Goal: Task Accomplishment & Management: Complete application form

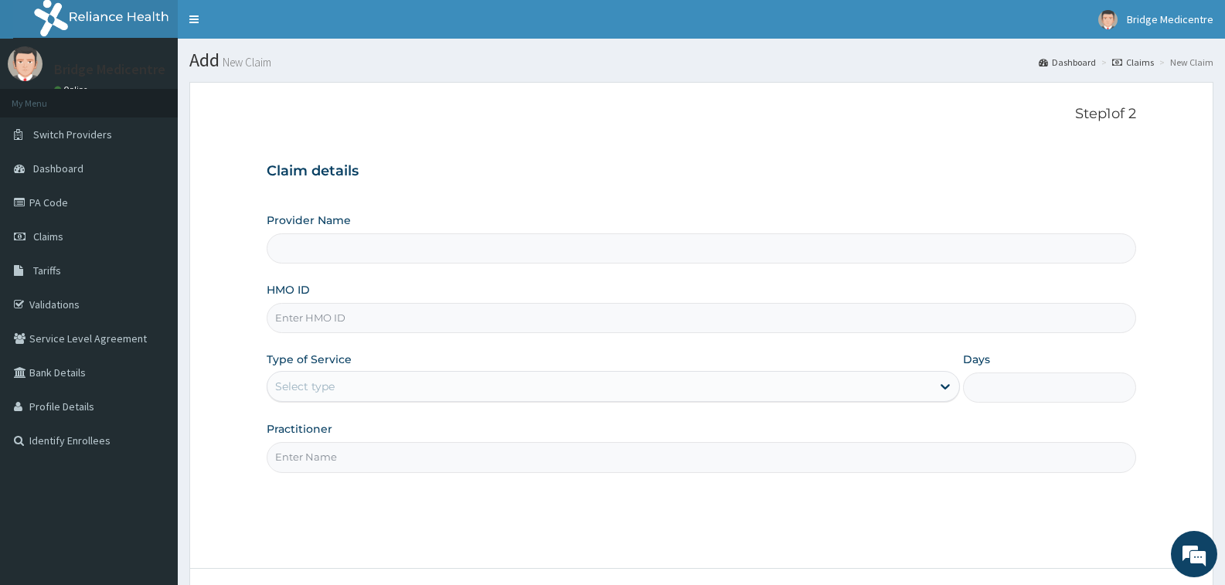
type input "Bridge Medicentre- Ikotun"
click at [433, 319] on input "HMO ID" at bounding box center [702, 318] width 870 height 30
paste input "TBC/10054/A"
type input "TBC/10054/A"
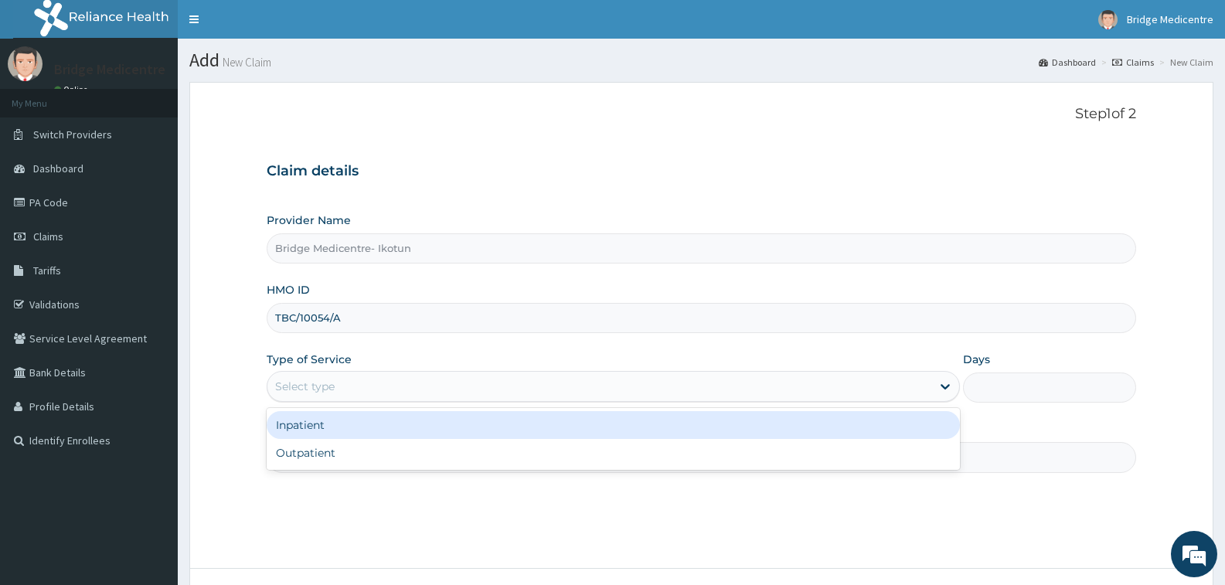
click at [391, 386] on div "Select type" at bounding box center [599, 386] width 663 height 25
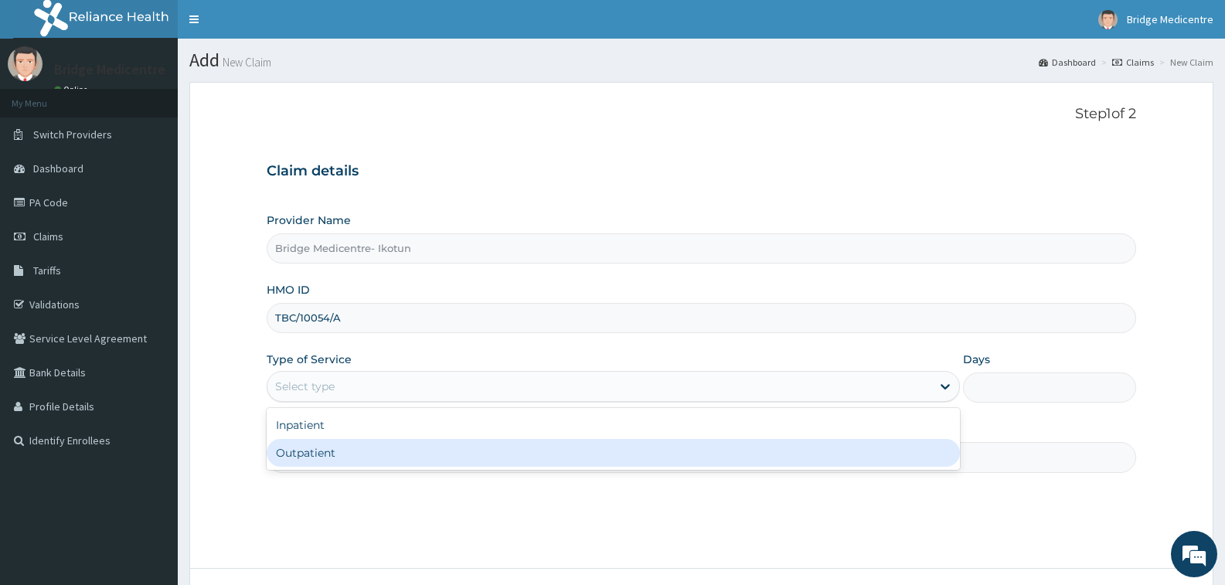
click at [360, 455] on div "Outpatient" at bounding box center [613, 453] width 693 height 28
type input "1"
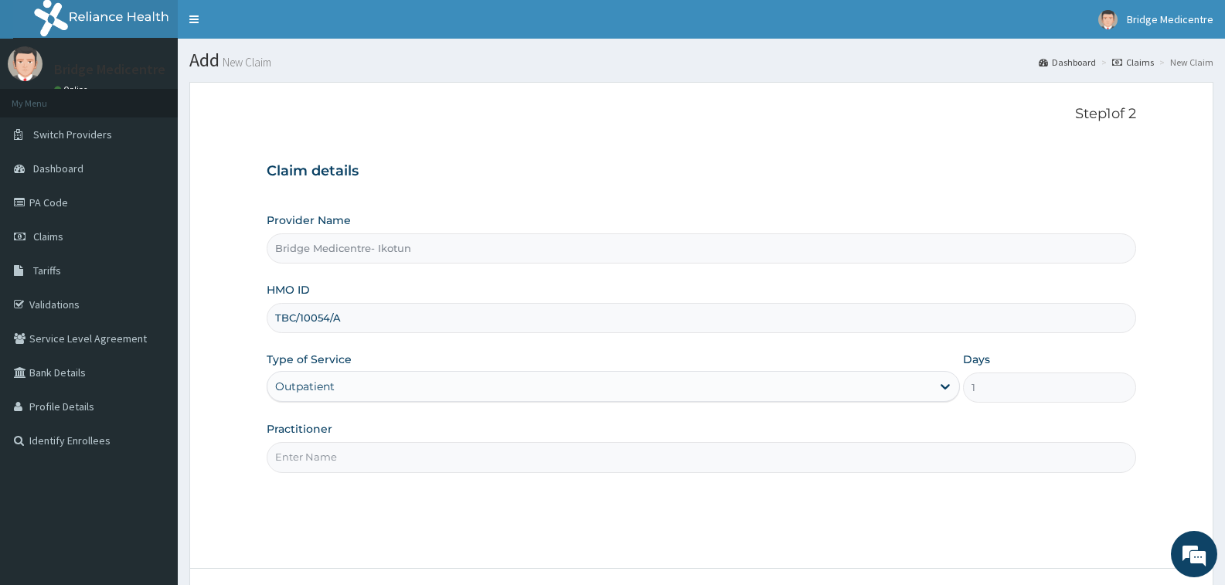
click at [360, 455] on input "Practitioner" at bounding box center [702, 457] width 870 height 30
type input "Dr Maryam"
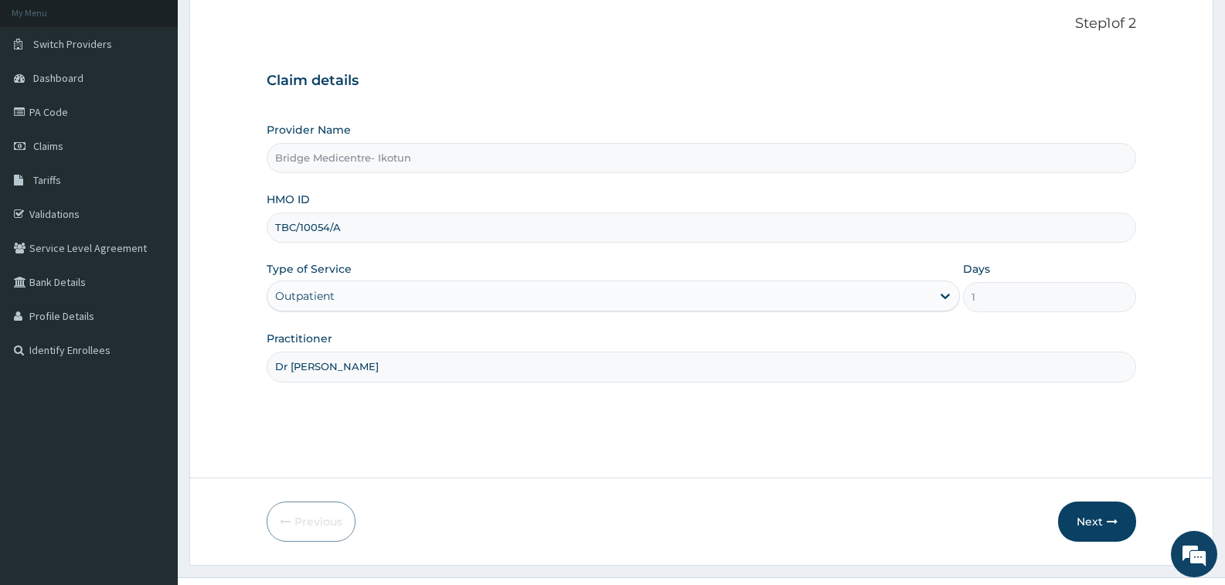
scroll to position [122, 0]
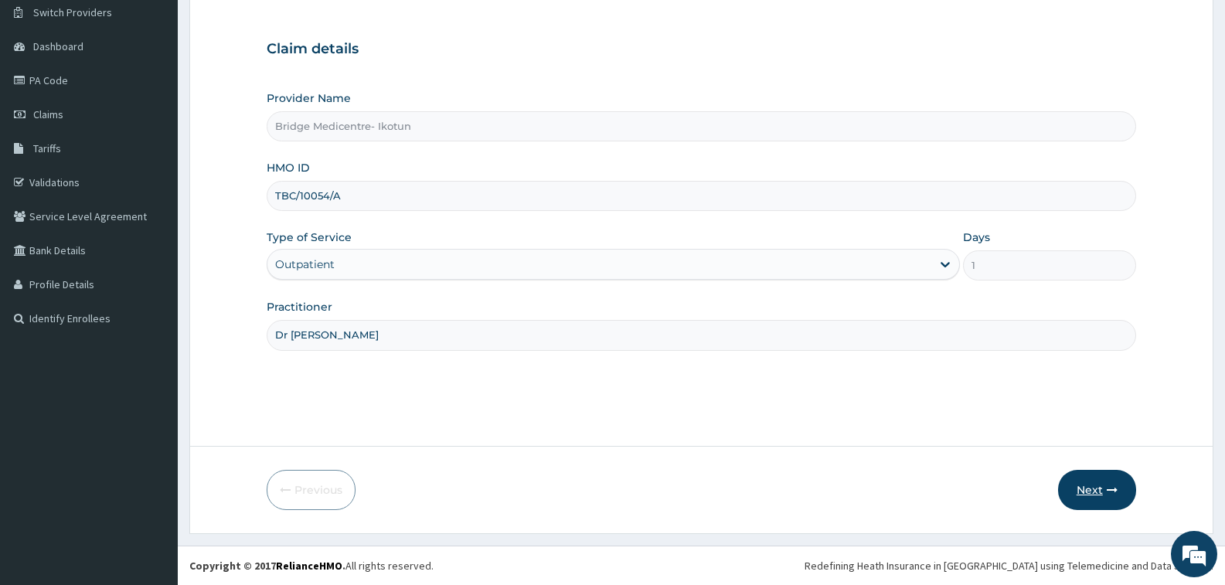
click at [1103, 486] on button "Next" at bounding box center [1097, 490] width 78 height 40
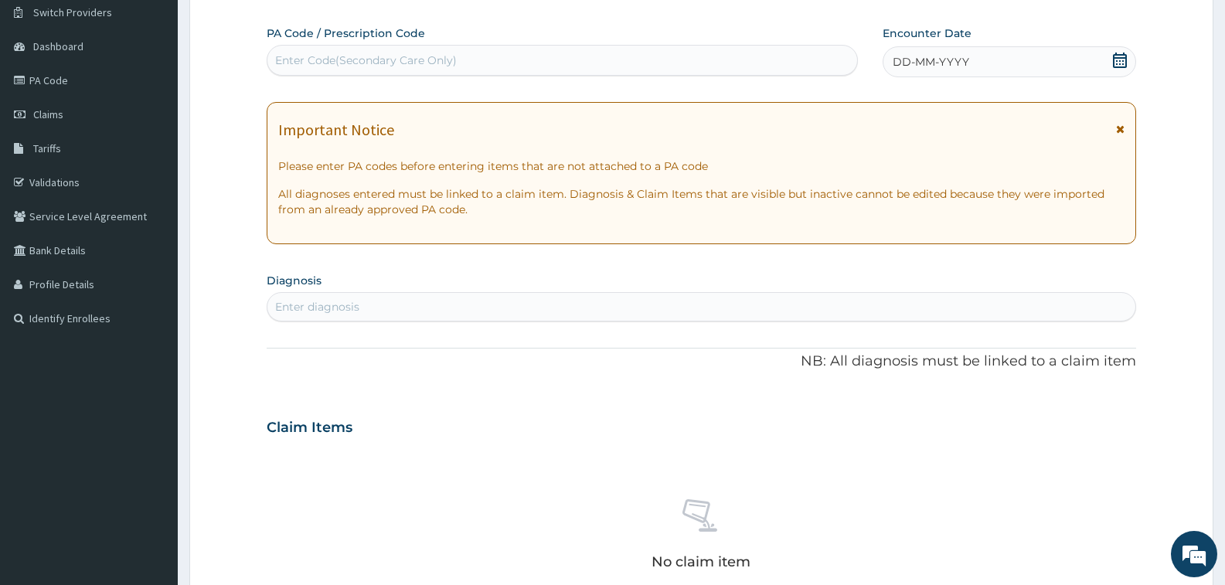
scroll to position [0, 0]
click at [1116, 63] on icon at bounding box center [1120, 60] width 14 height 15
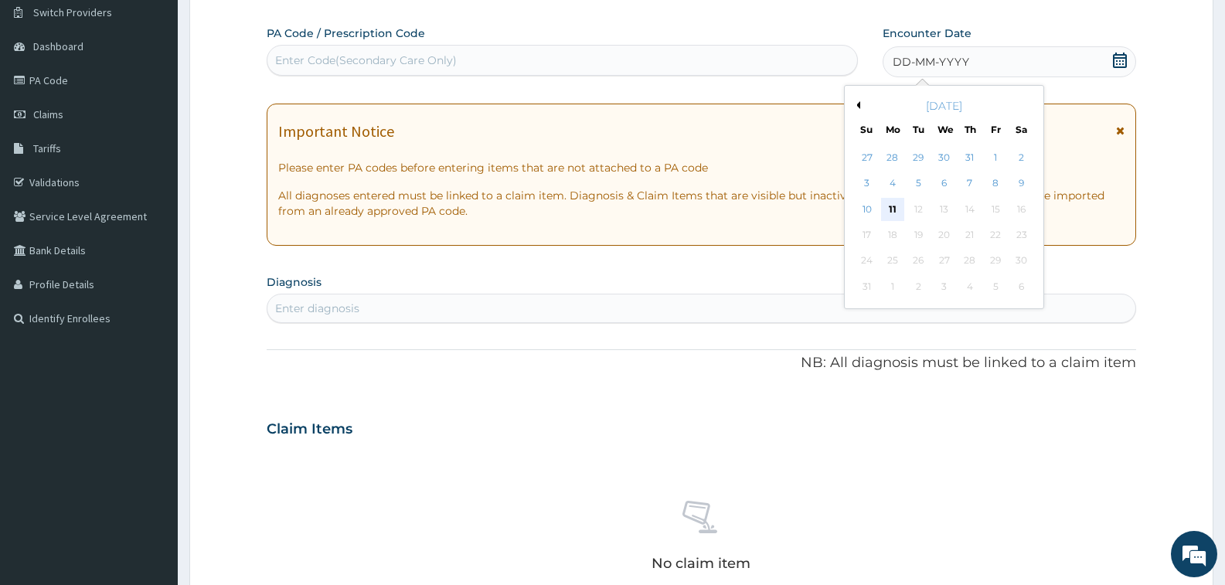
click at [889, 208] on div "11" at bounding box center [892, 209] width 23 height 23
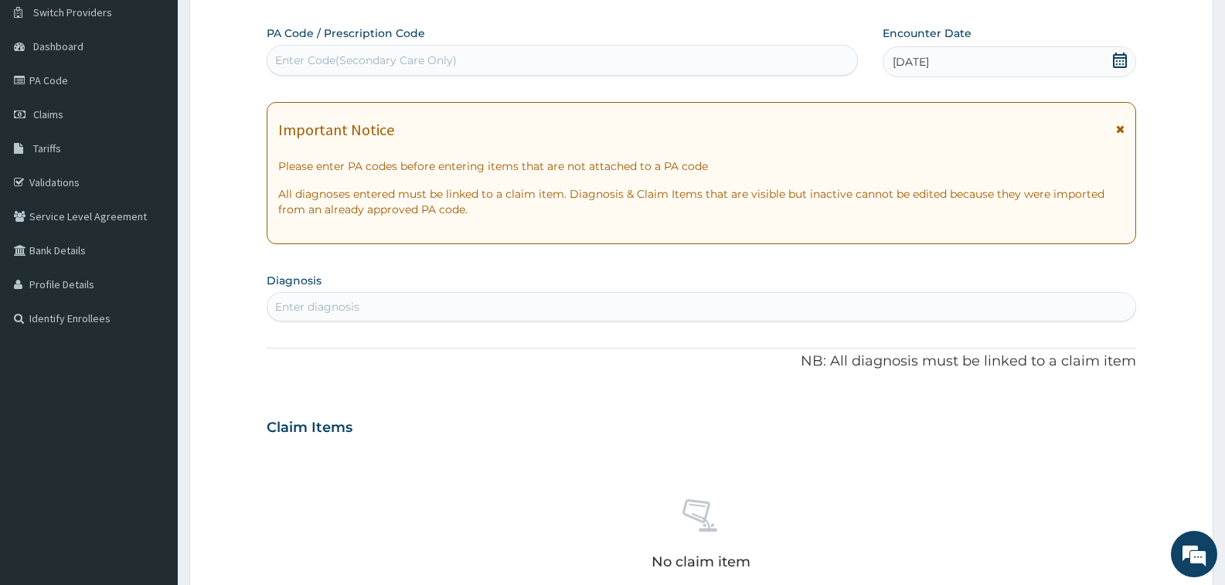
click at [371, 299] on div "Enter diagnosis" at bounding box center [702, 307] width 868 height 25
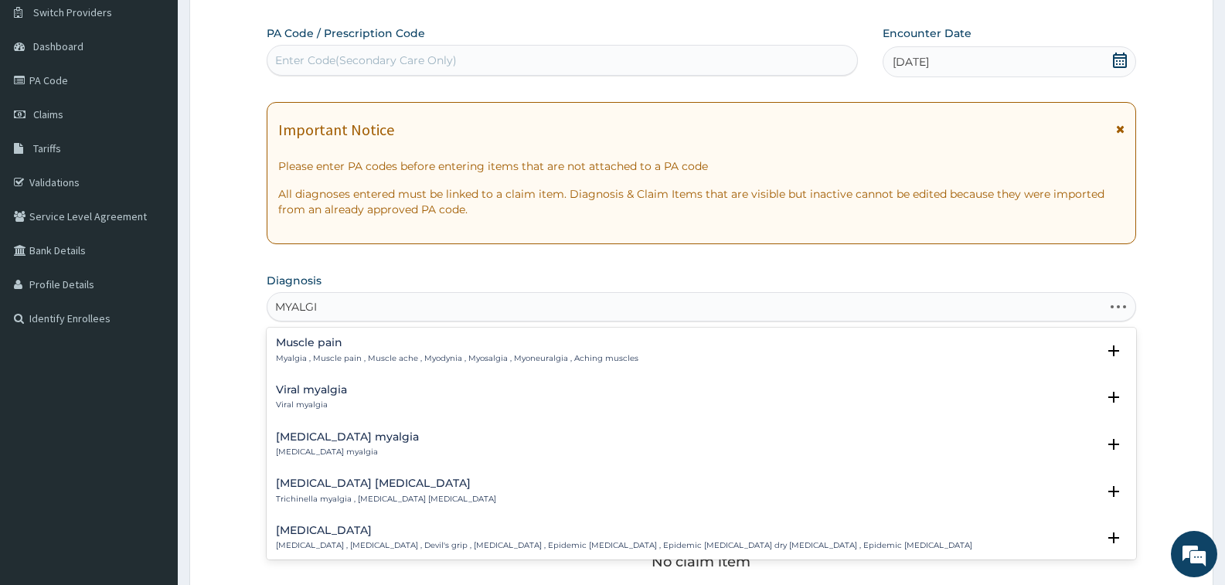
type input "MYALGIA"
click at [339, 342] on h4 "Muscle pain" at bounding box center [457, 343] width 363 height 12
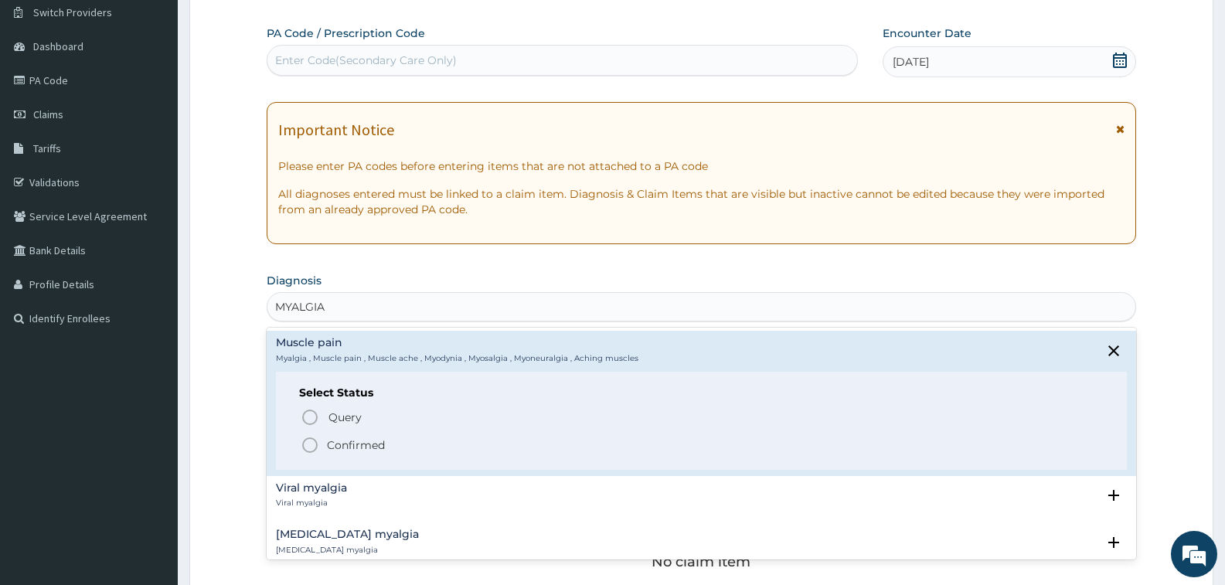
click at [309, 443] on icon "status option filled" at bounding box center [310, 445] width 19 height 19
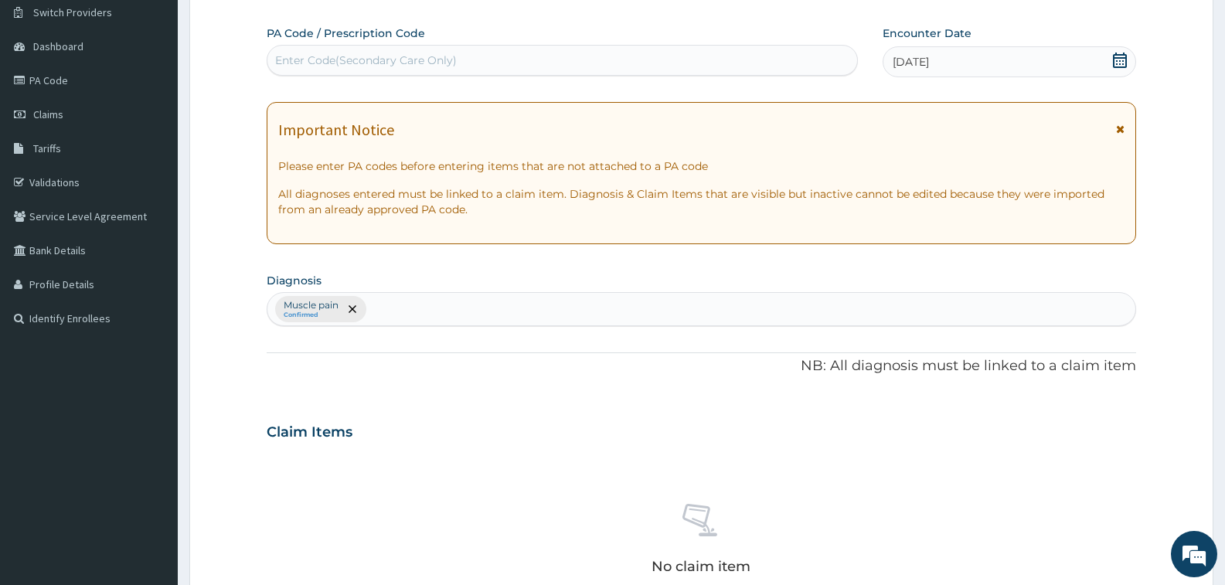
scroll to position [530, 0]
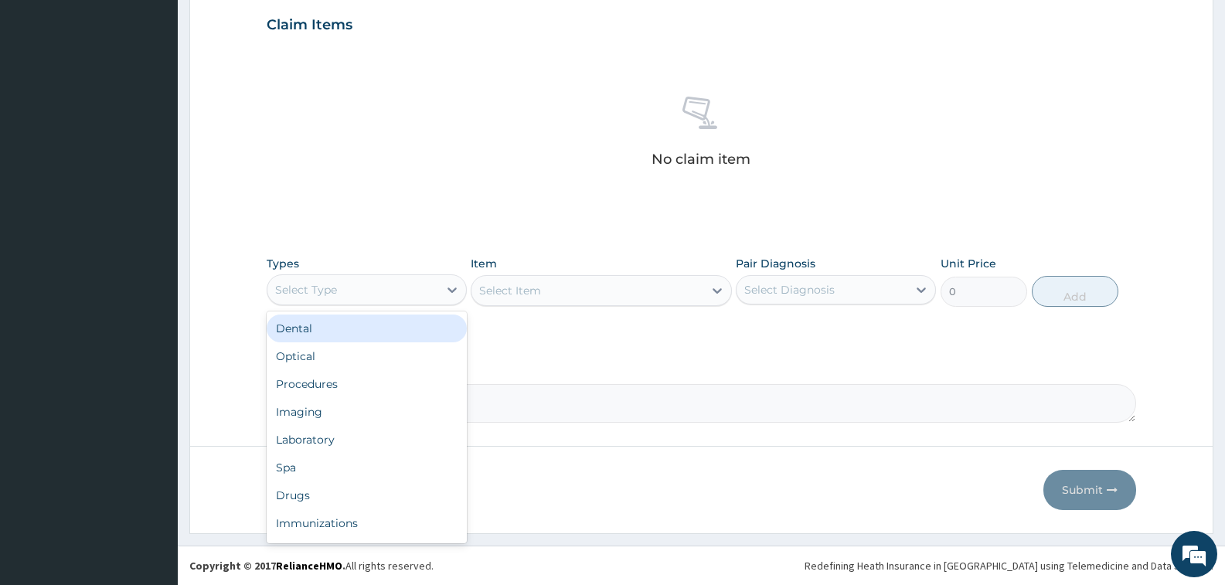
click at [321, 285] on div "Select Type" at bounding box center [306, 289] width 62 height 15
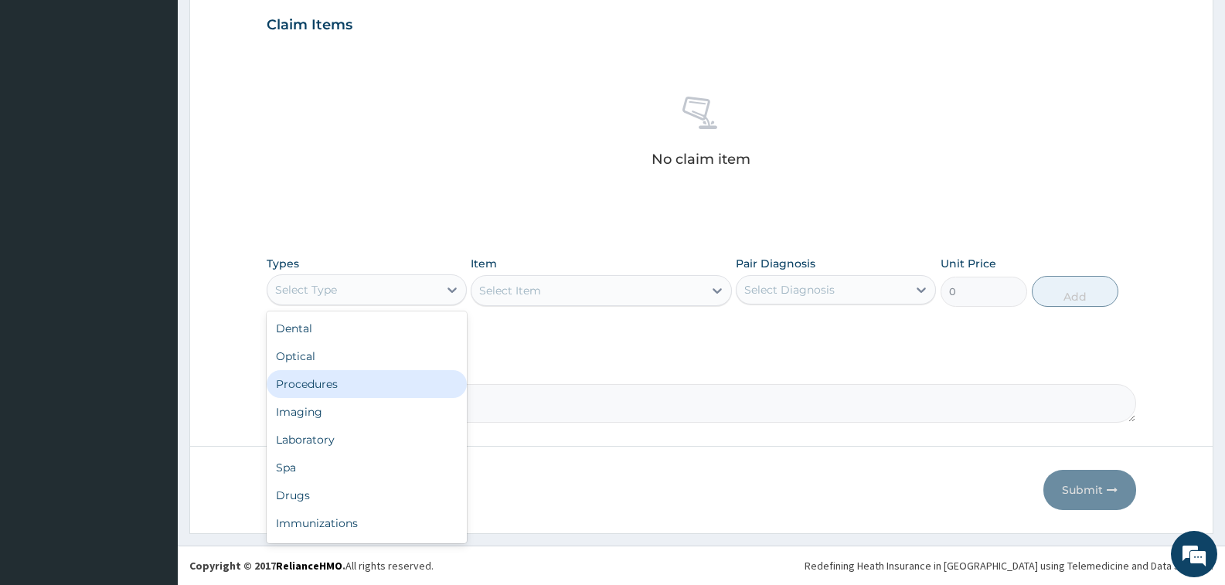
drag, startPoint x: 315, startPoint y: 384, endPoint x: 422, endPoint y: 369, distance: 108.6
click at [317, 381] on div "Procedures" at bounding box center [367, 384] width 200 height 28
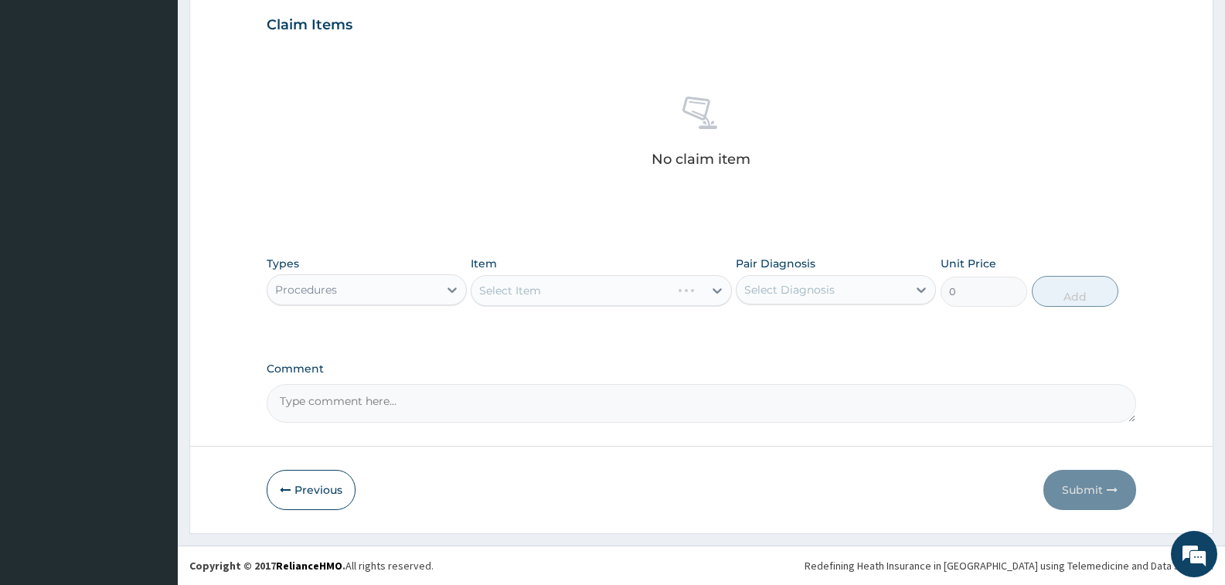
click at [722, 291] on div "Select Item" at bounding box center [601, 290] width 261 height 31
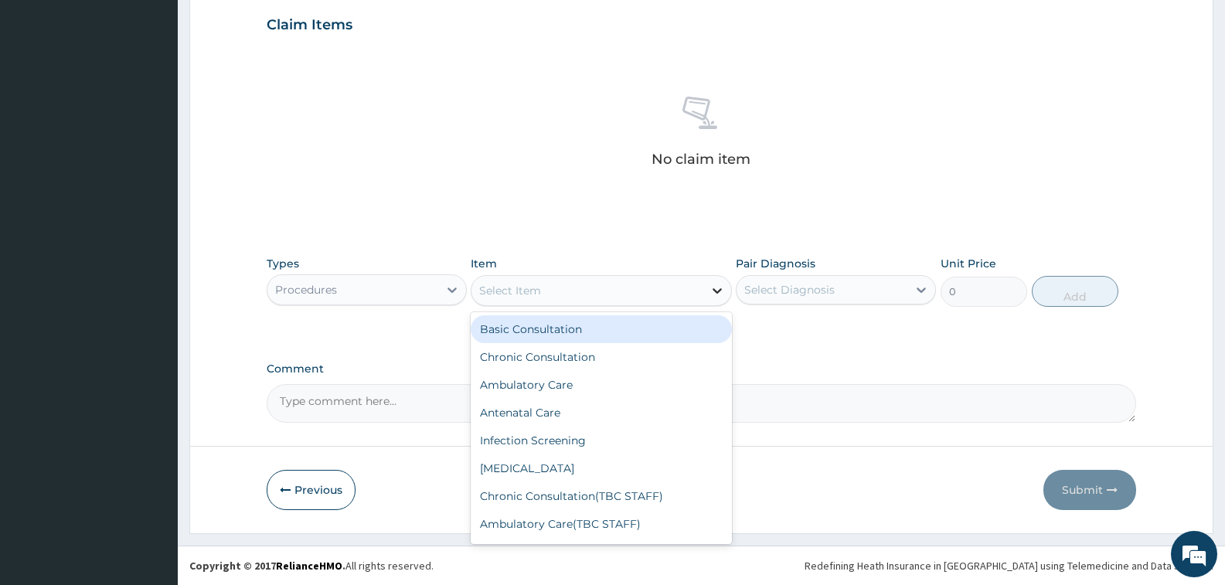
click at [715, 294] on icon at bounding box center [717, 290] width 15 height 15
click at [581, 331] on div "Basic Consultation" at bounding box center [601, 329] width 261 height 28
type input "6000"
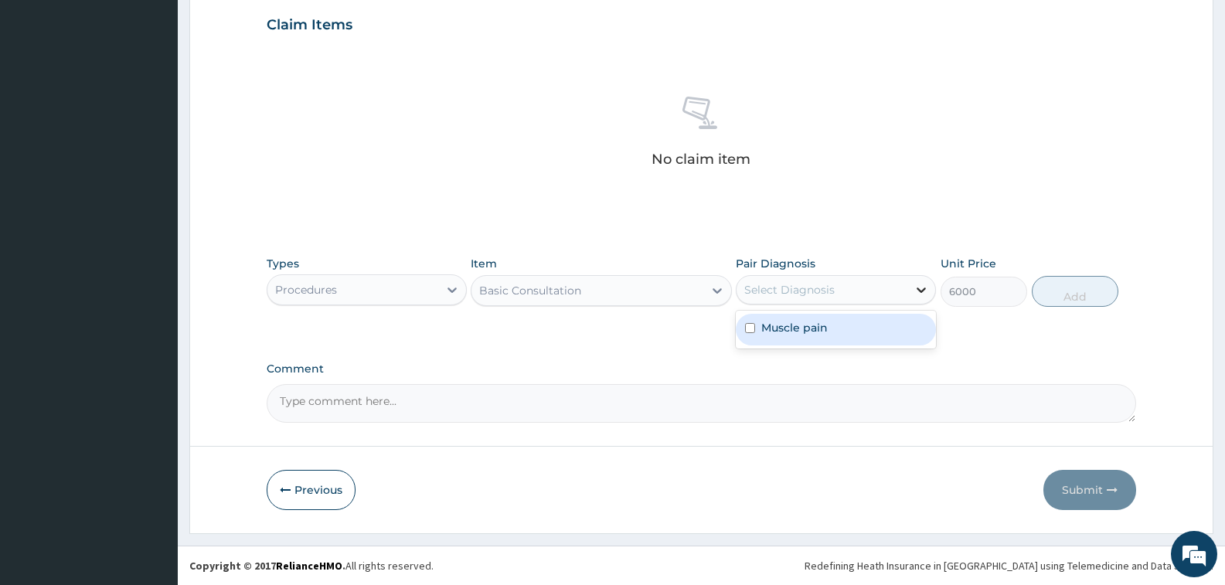
click at [914, 285] on icon at bounding box center [921, 289] width 15 height 15
click at [867, 332] on div "Muscle pain" at bounding box center [836, 330] width 200 height 32
checkbox input "true"
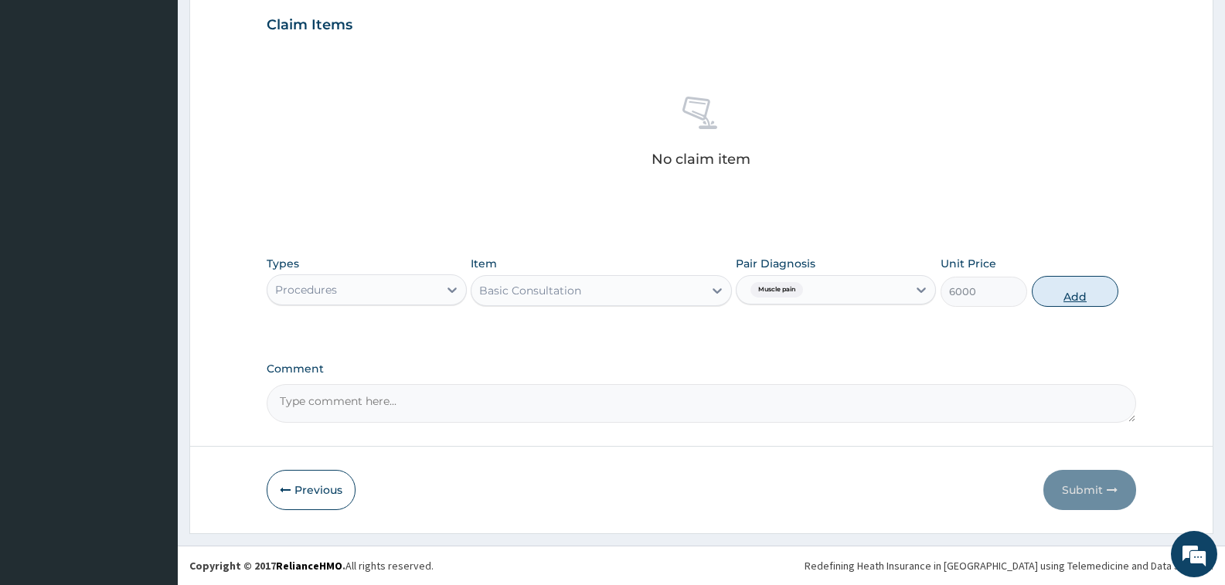
click at [1062, 284] on button "Add" at bounding box center [1075, 291] width 87 height 31
type input "0"
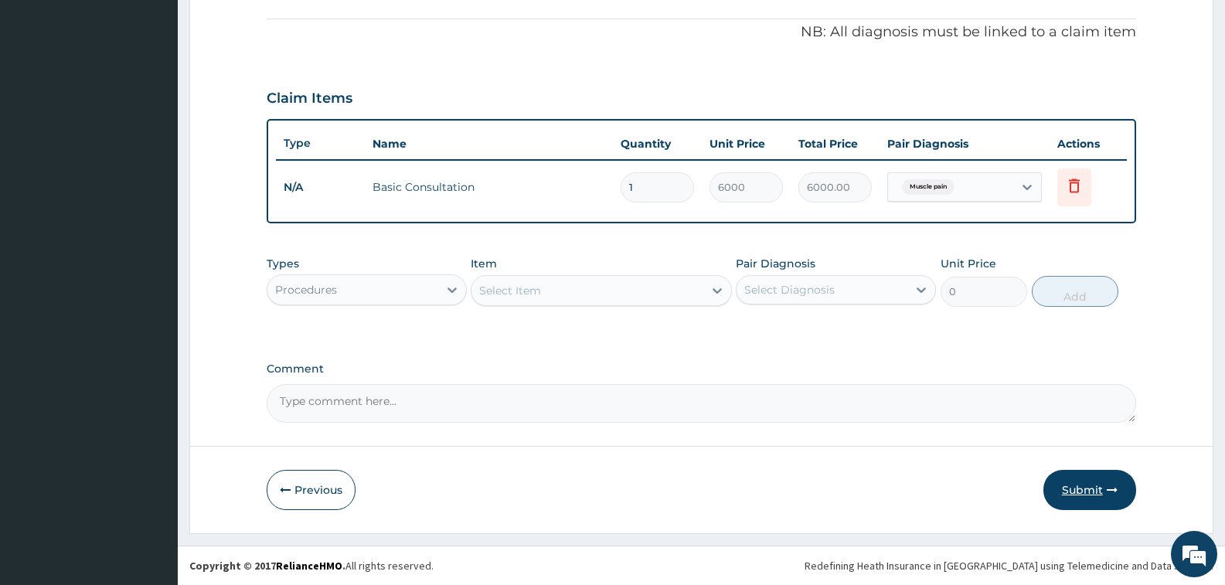
click at [1087, 489] on button "Submit" at bounding box center [1090, 490] width 93 height 40
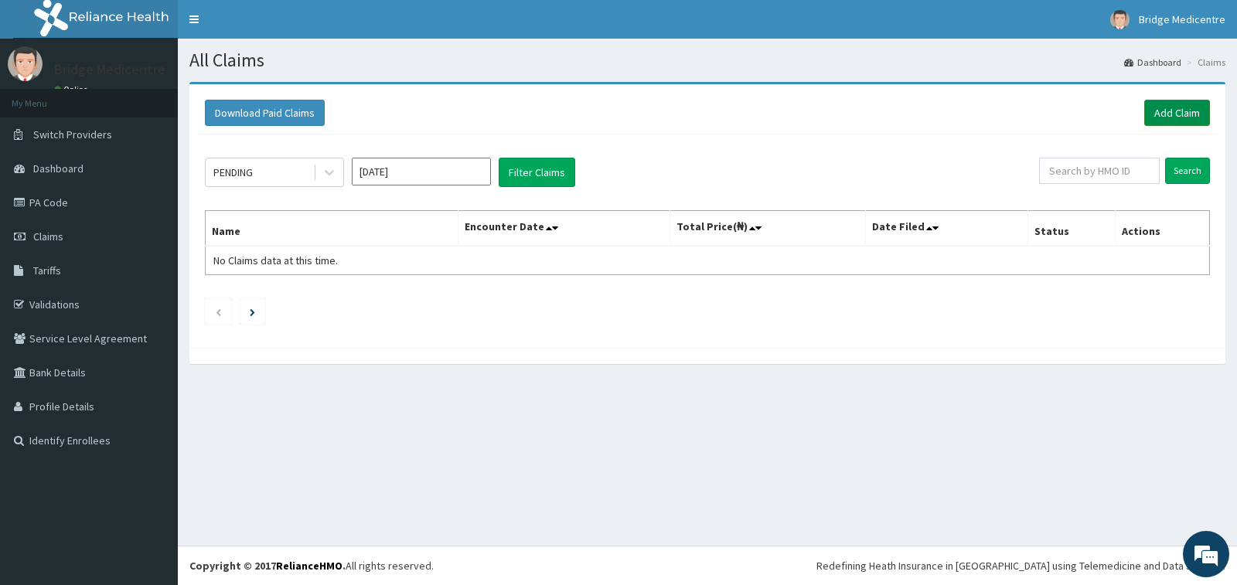
click at [1187, 107] on link "Add Claim" at bounding box center [1177, 113] width 66 height 26
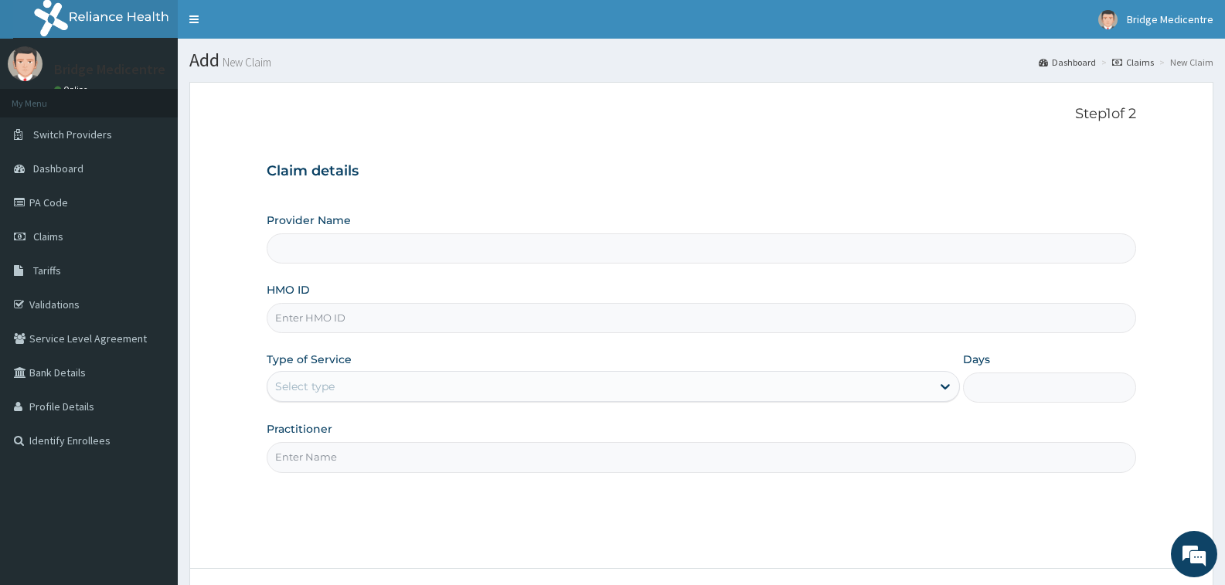
type input "Bridge Medicentre- Ikotun"
click at [336, 321] on input "HMO ID" at bounding box center [702, 318] width 870 height 30
paste input "COO/10002/A"
type input "COO/10002/A"
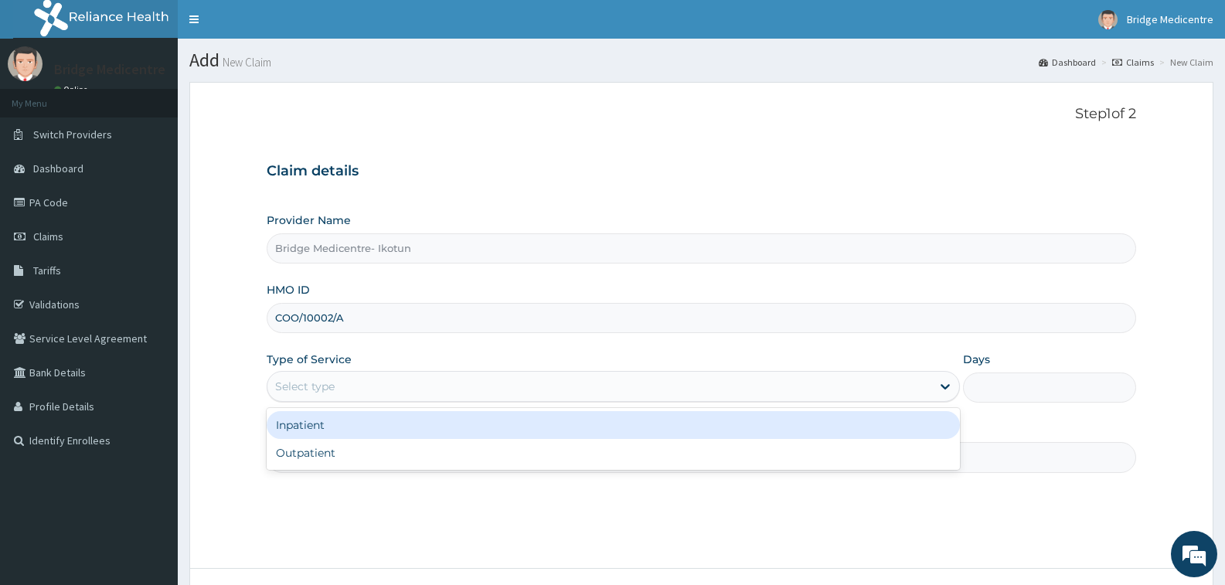
click at [336, 390] on div "Select type" at bounding box center [599, 386] width 663 height 25
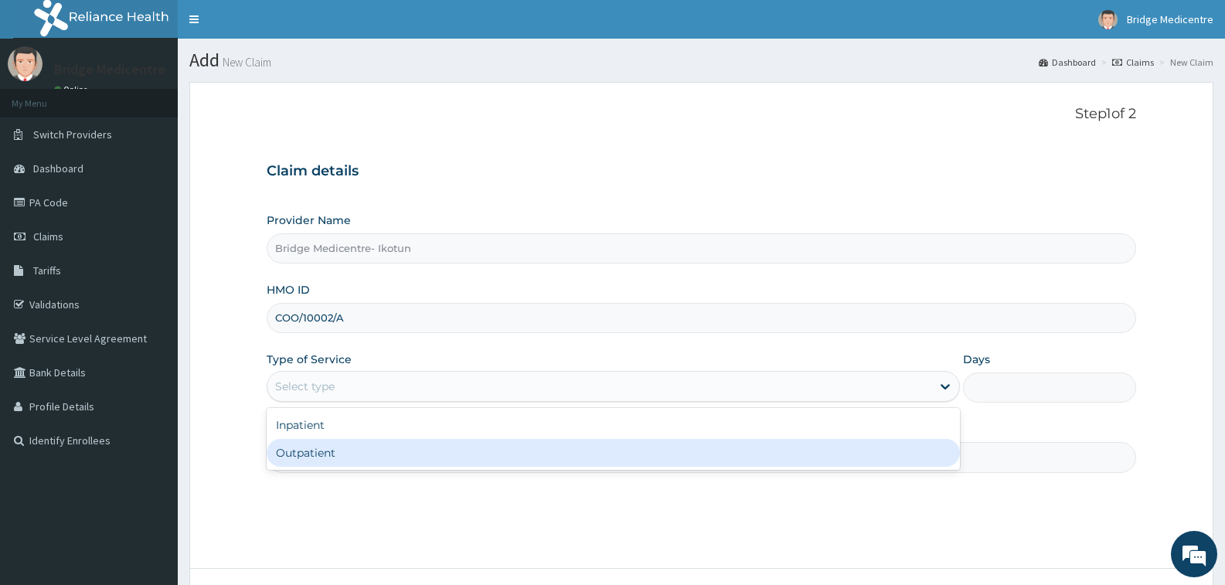
click at [322, 449] on div "Outpatient" at bounding box center [613, 453] width 693 height 28
type input "1"
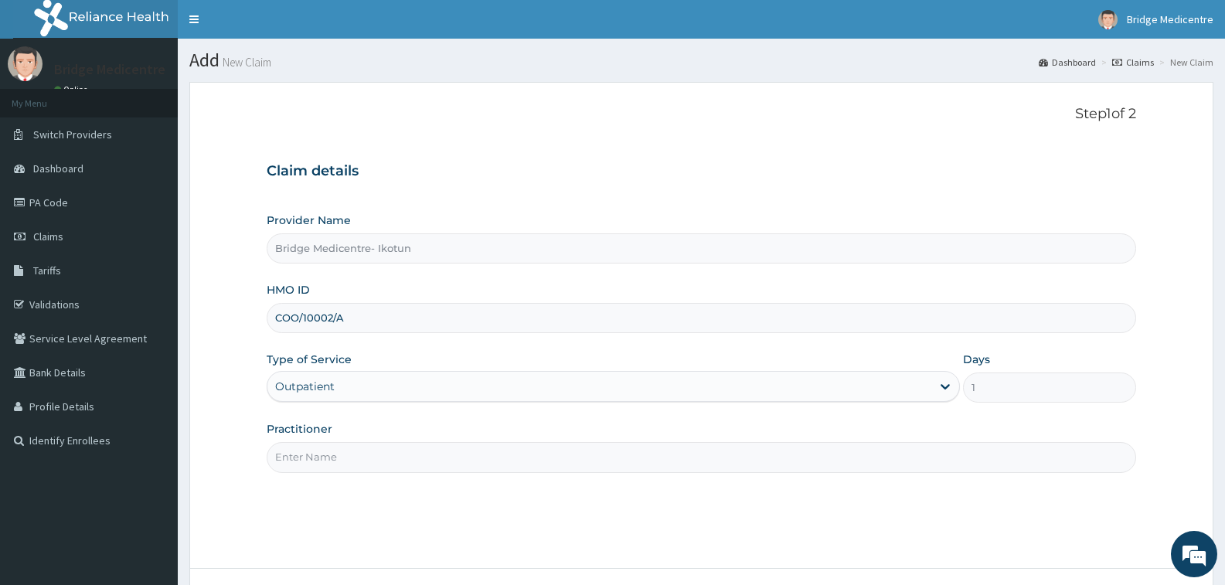
click at [322, 450] on input "Practitioner" at bounding box center [702, 457] width 870 height 30
type input "Dr [PERSON_NAME]"
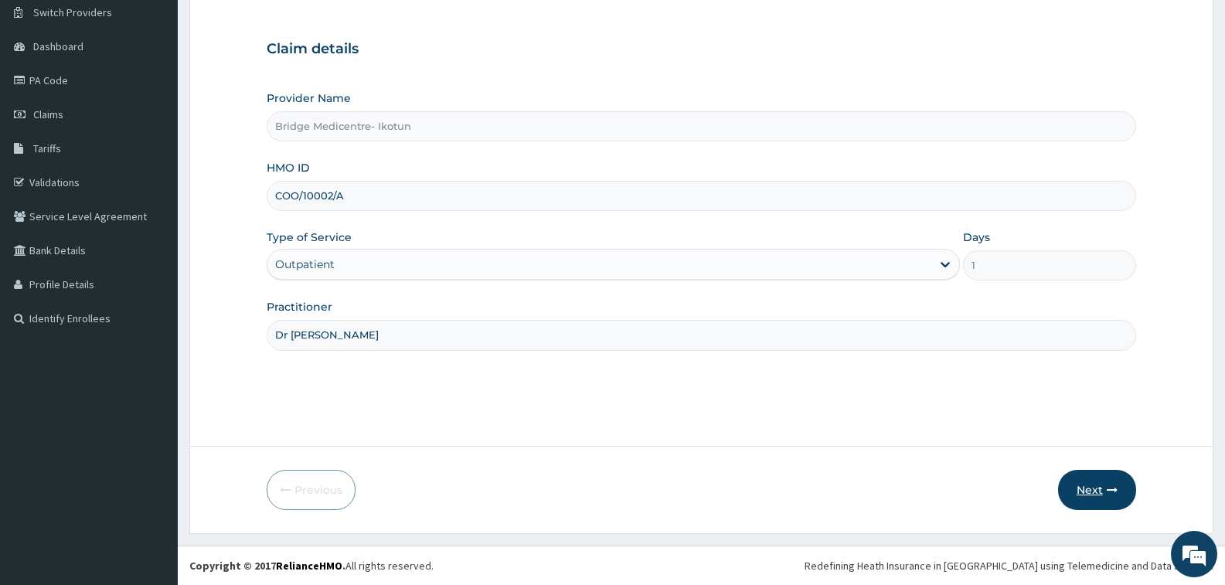
click at [1117, 491] on icon "button" at bounding box center [1112, 490] width 11 height 11
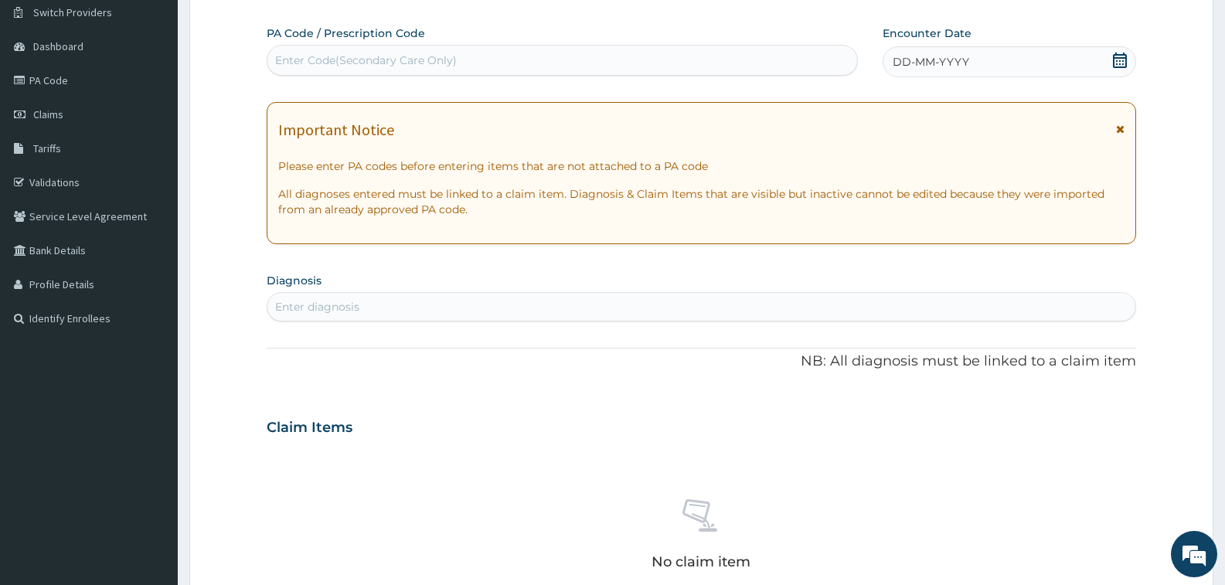
click at [1116, 56] on icon at bounding box center [1120, 60] width 15 height 15
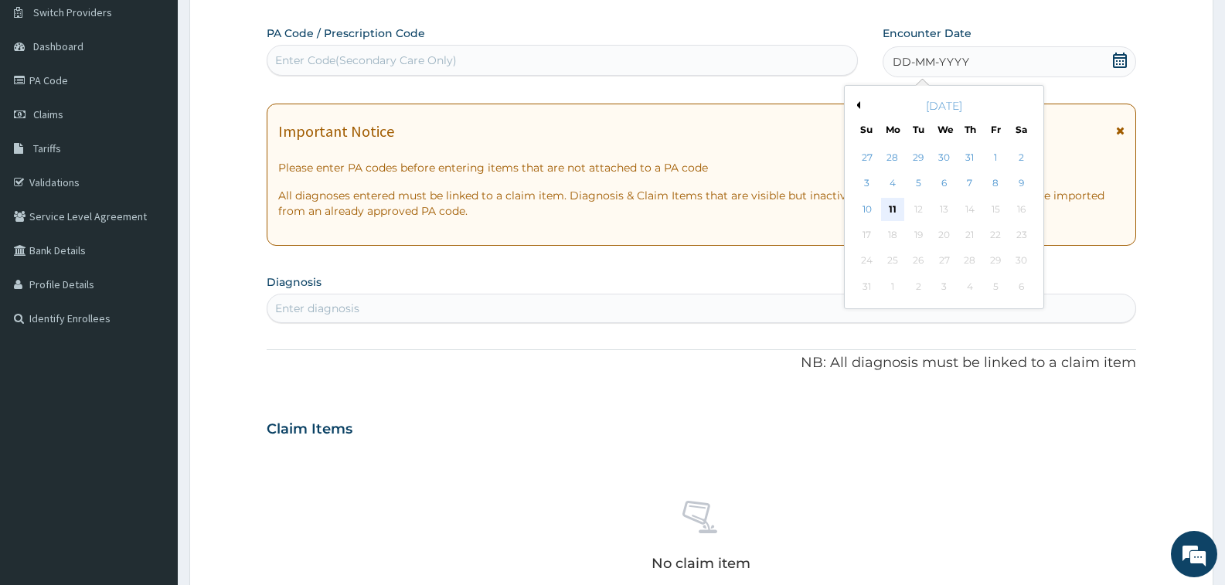
click at [893, 210] on div "11" at bounding box center [892, 209] width 23 height 23
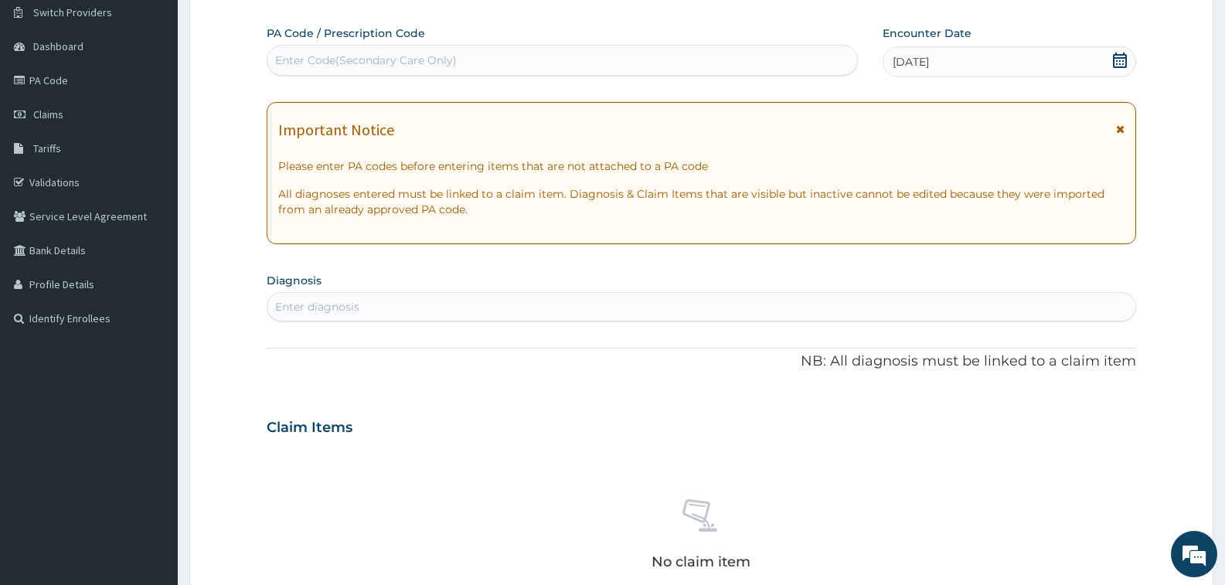
click at [306, 309] on div "Enter diagnosis" at bounding box center [317, 306] width 84 height 15
click at [311, 303] on div "Enter diagnosis" at bounding box center [317, 306] width 84 height 15
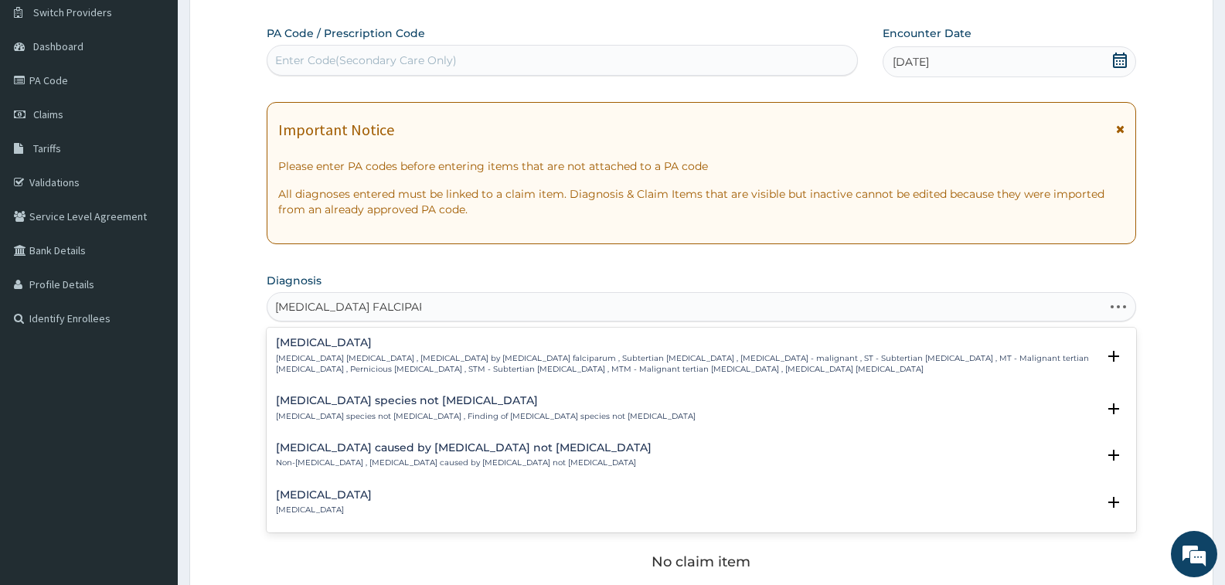
type input "PLASMODIUM FALCIPARUM"
click at [307, 341] on h4 "Falciparum malaria" at bounding box center [686, 343] width 821 height 12
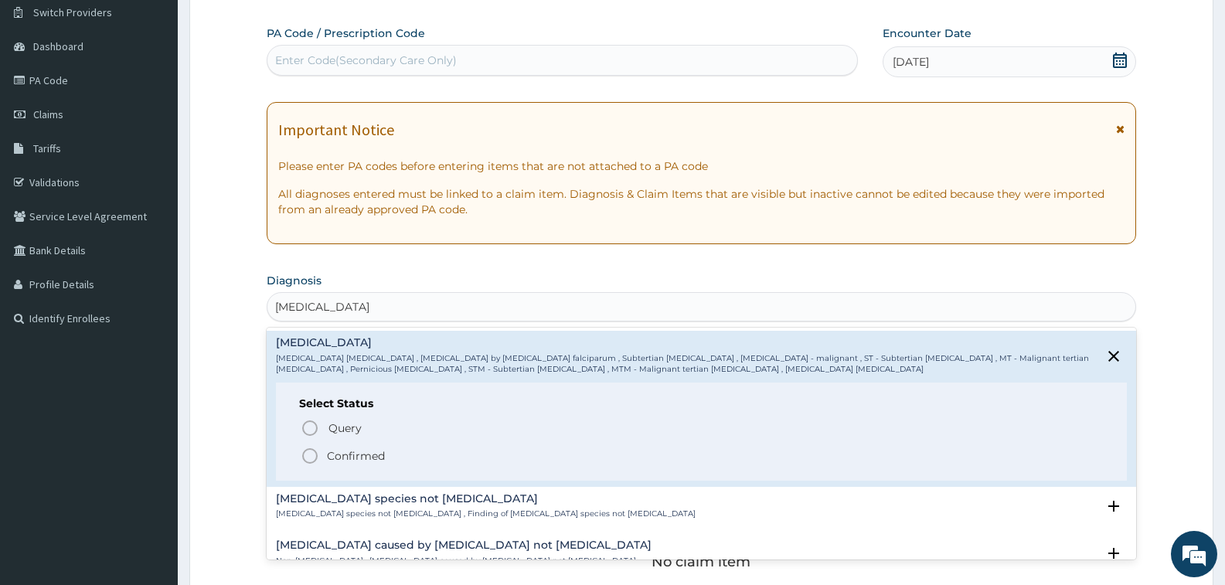
click at [313, 454] on icon "status option filled" at bounding box center [310, 456] width 19 height 19
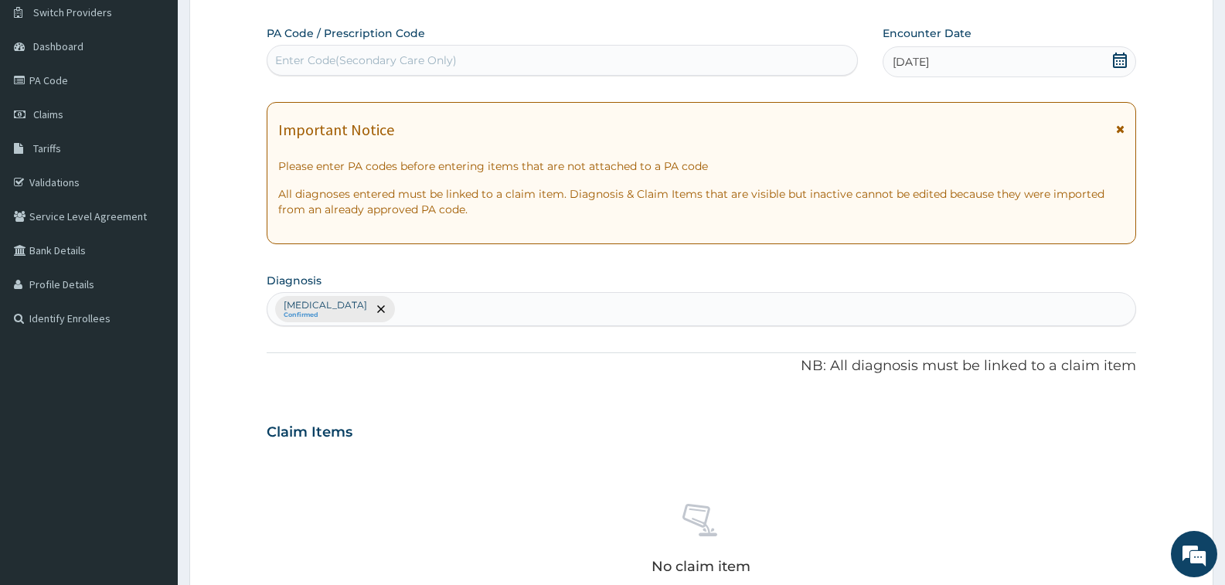
scroll to position [483, 0]
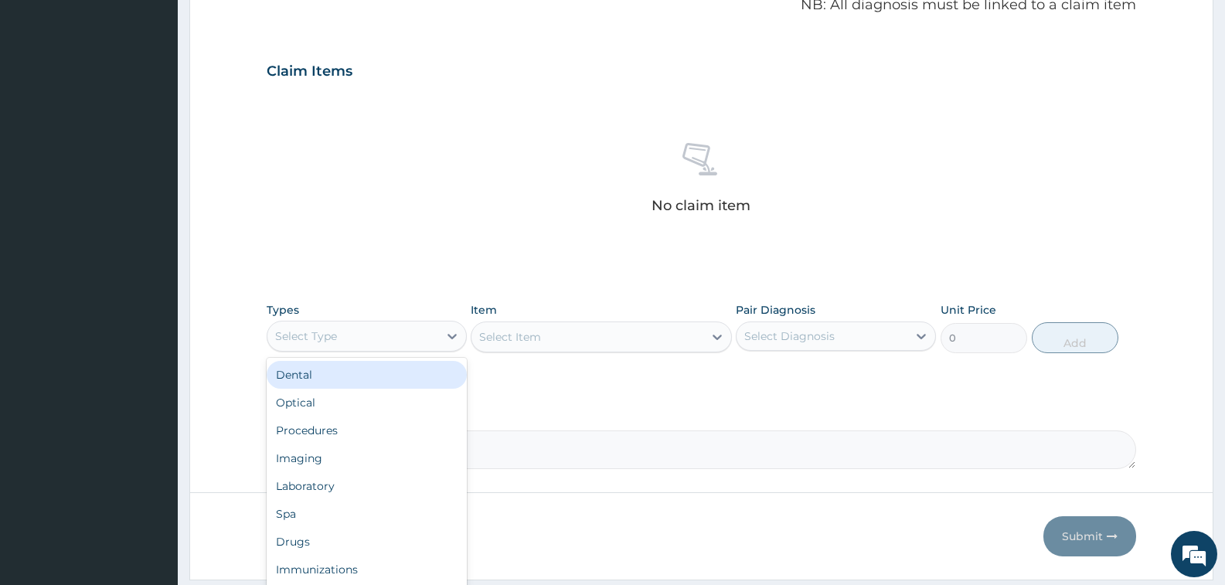
click at [405, 336] on div "Select Type" at bounding box center [353, 336] width 171 height 25
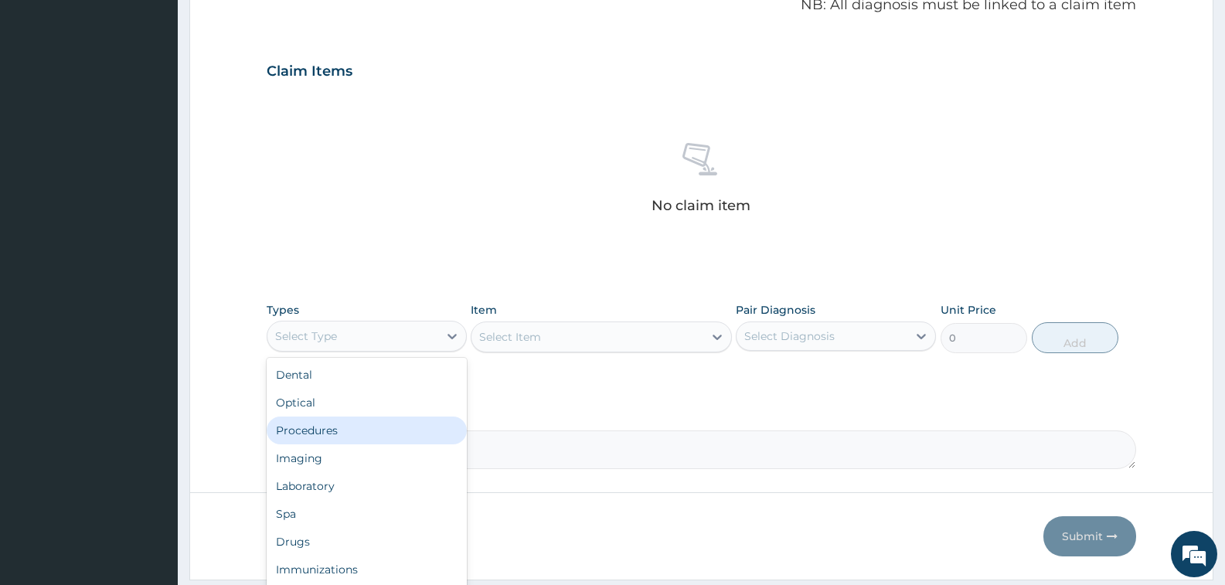
click at [323, 437] on div "Procedures" at bounding box center [367, 431] width 200 height 28
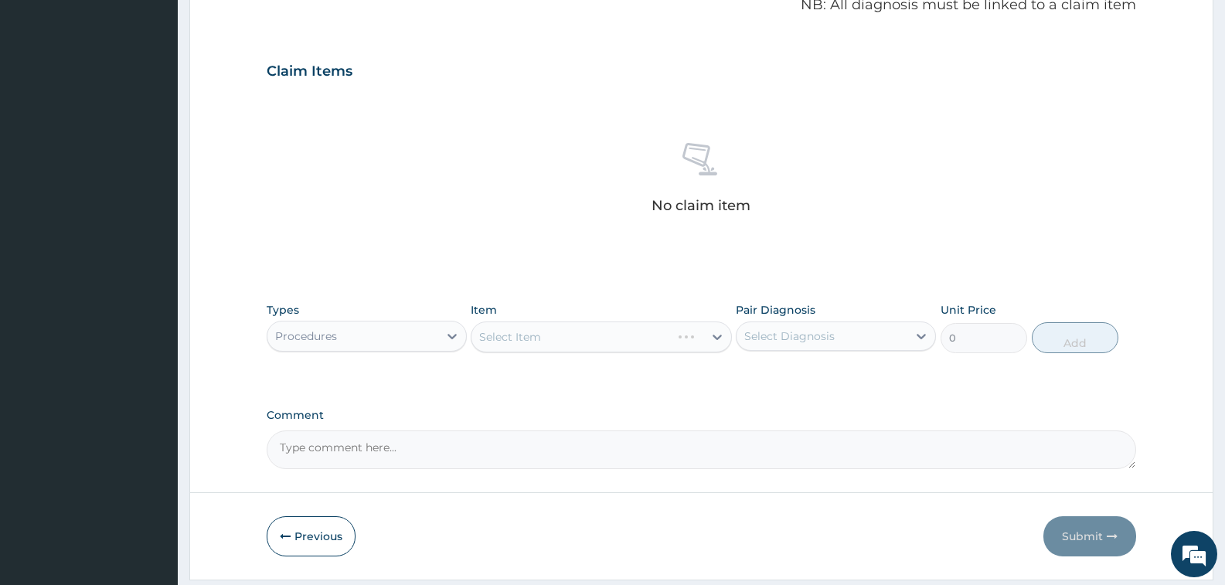
click at [713, 335] on div "Select Item" at bounding box center [601, 337] width 261 height 31
click at [713, 339] on div "Select Item" at bounding box center [601, 337] width 261 height 31
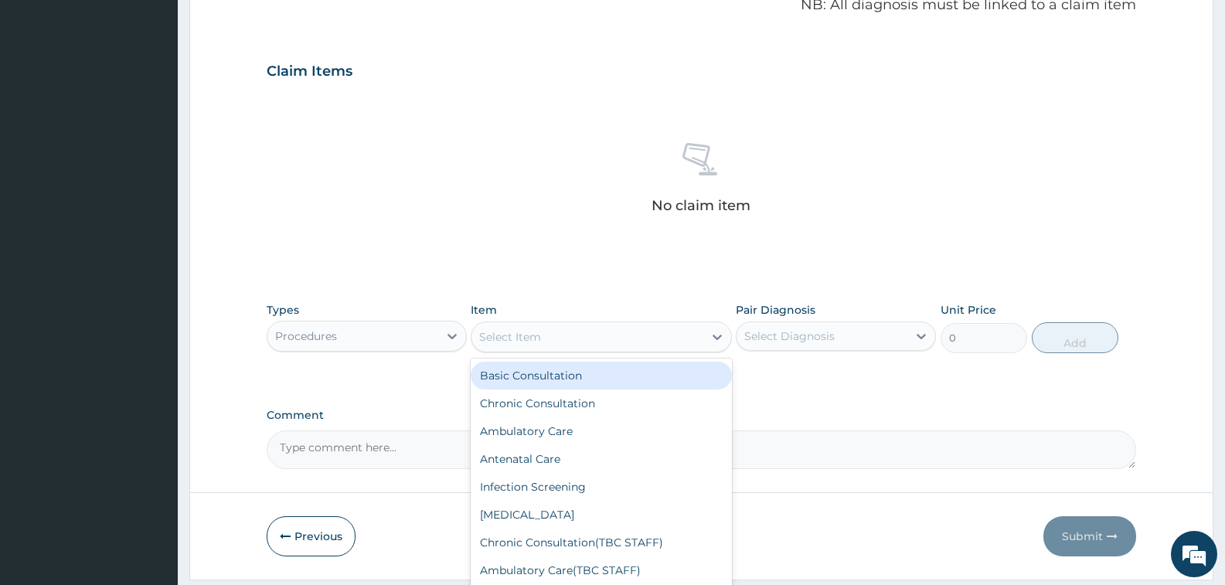
click at [715, 339] on icon at bounding box center [717, 336] width 15 height 15
click at [582, 376] on div "Basic Consultation" at bounding box center [601, 376] width 261 height 28
type input "6000"
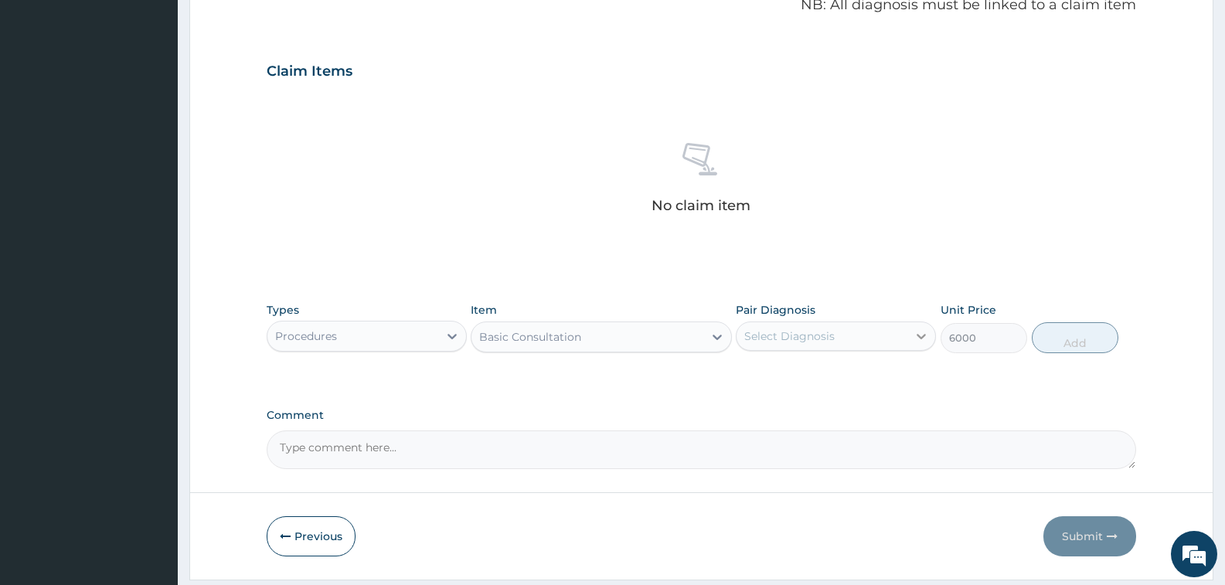
click at [918, 333] on icon at bounding box center [921, 336] width 15 height 15
click at [857, 371] on label "Falciparum malaria" at bounding box center [810, 373] width 96 height 15
checkbox input "true"
click at [1060, 332] on button "Add" at bounding box center [1075, 337] width 87 height 31
type input "0"
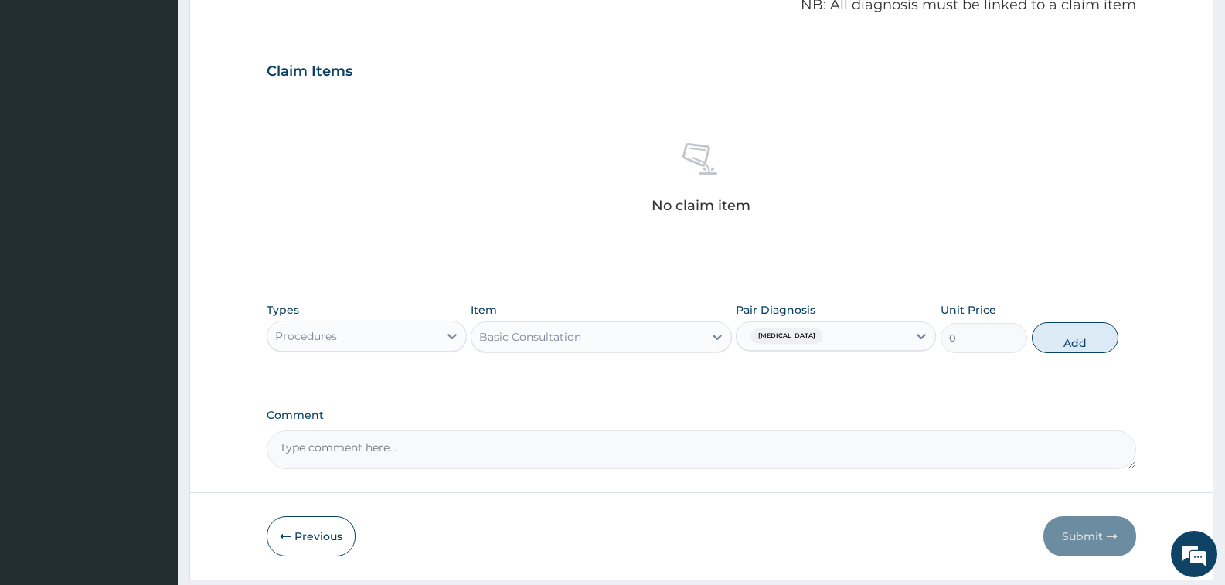
scroll to position [456, 0]
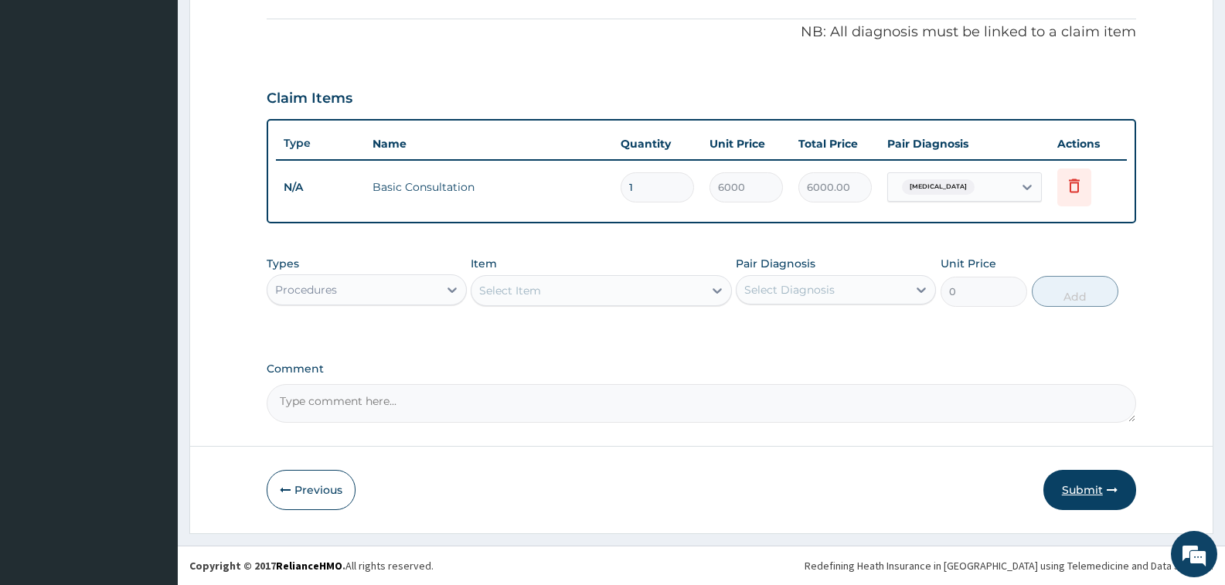
click at [1085, 489] on button "Submit" at bounding box center [1090, 490] width 93 height 40
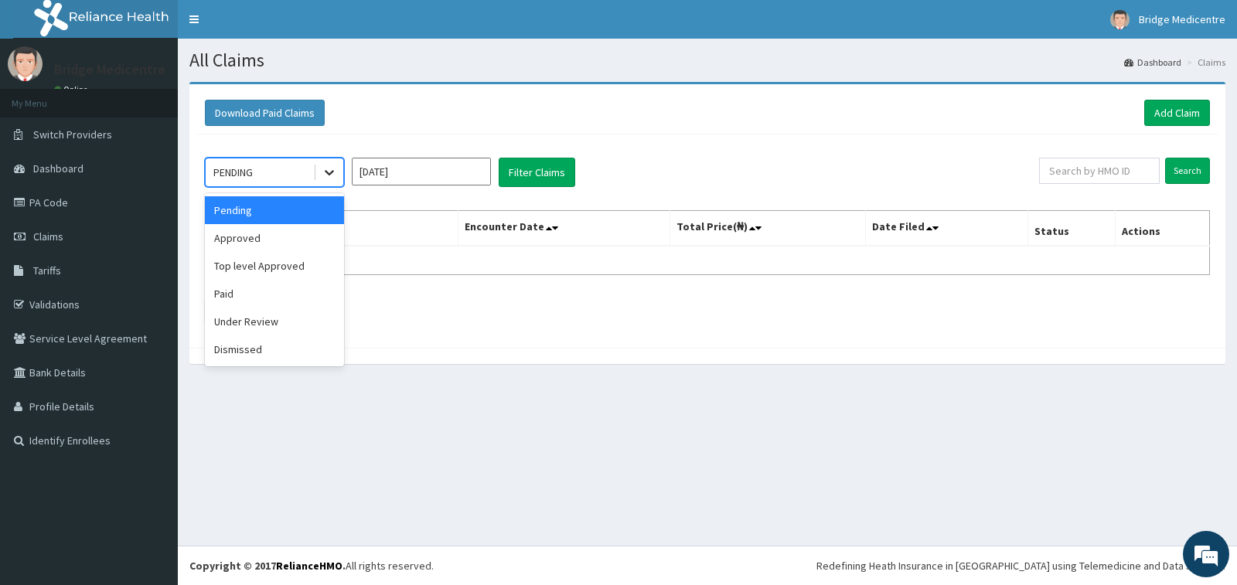
click at [332, 170] on icon at bounding box center [329, 172] width 15 height 15
click at [253, 238] on div "Approved" at bounding box center [274, 238] width 139 height 28
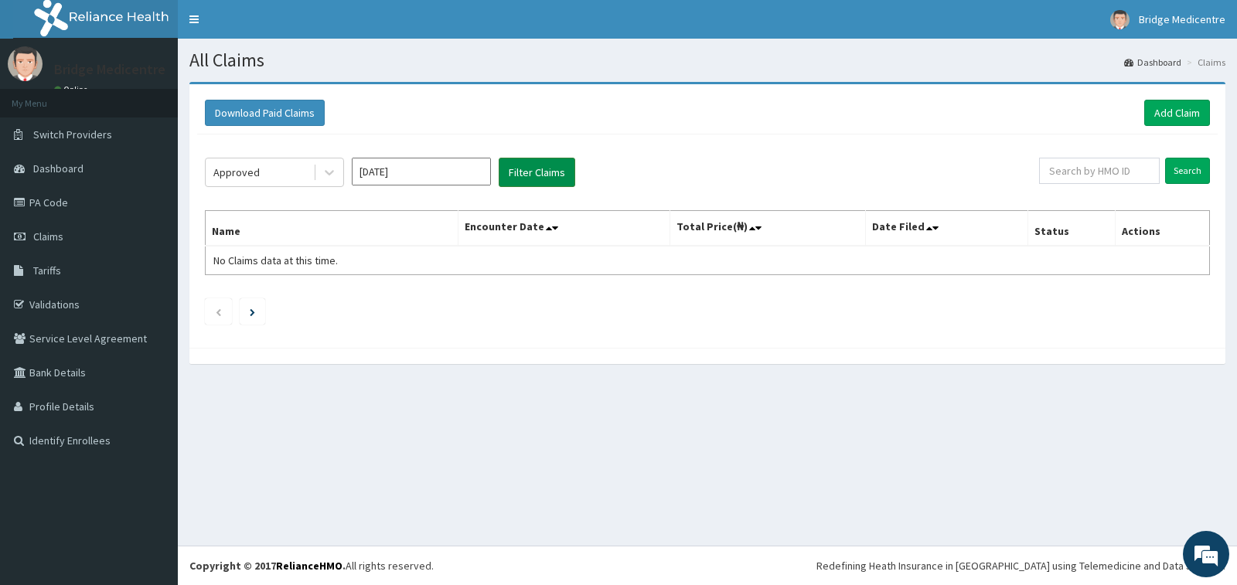
click at [549, 169] on button "Filter Claims" at bounding box center [537, 172] width 77 height 29
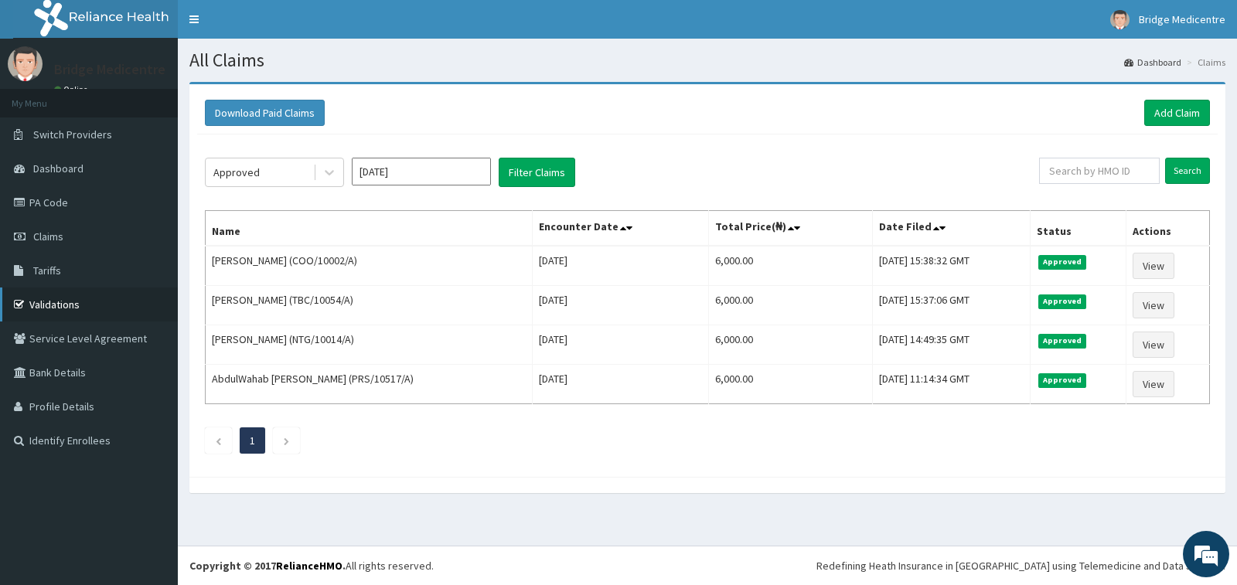
click at [64, 295] on link "Validations" at bounding box center [89, 305] width 178 height 34
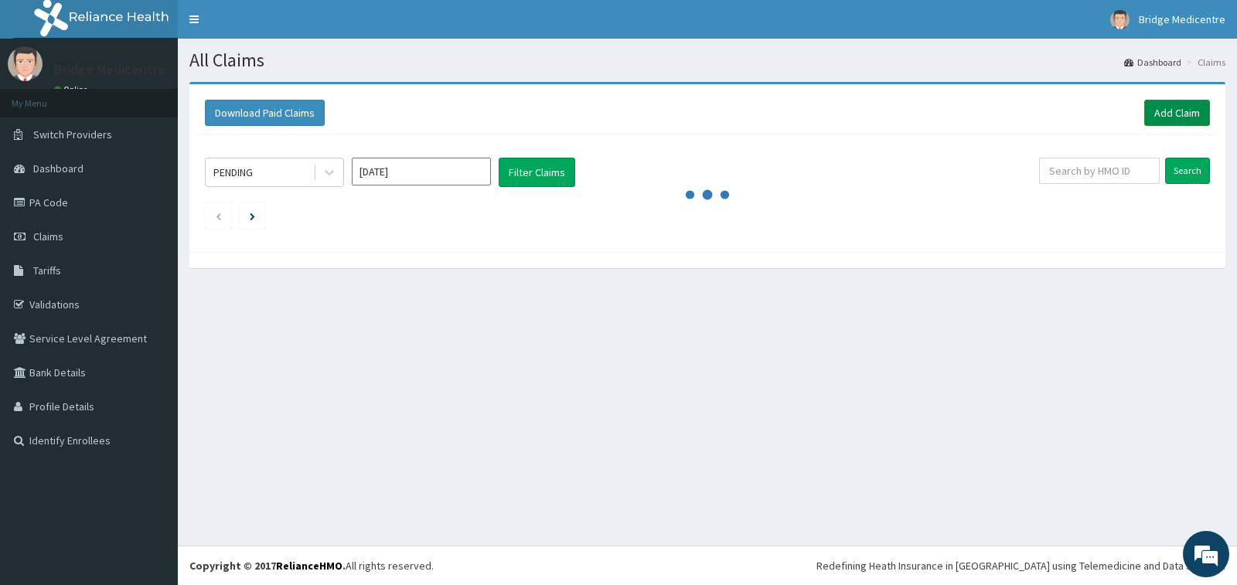
click at [1167, 114] on link "Add Claim" at bounding box center [1177, 113] width 66 height 26
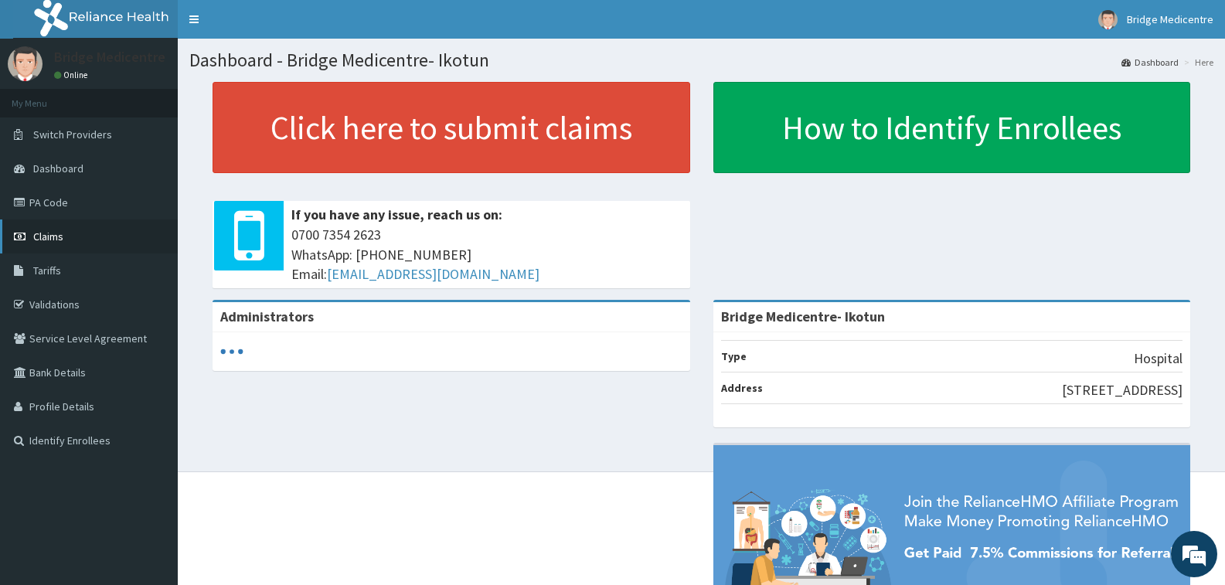
click at [53, 237] on span "Claims" at bounding box center [48, 237] width 30 height 14
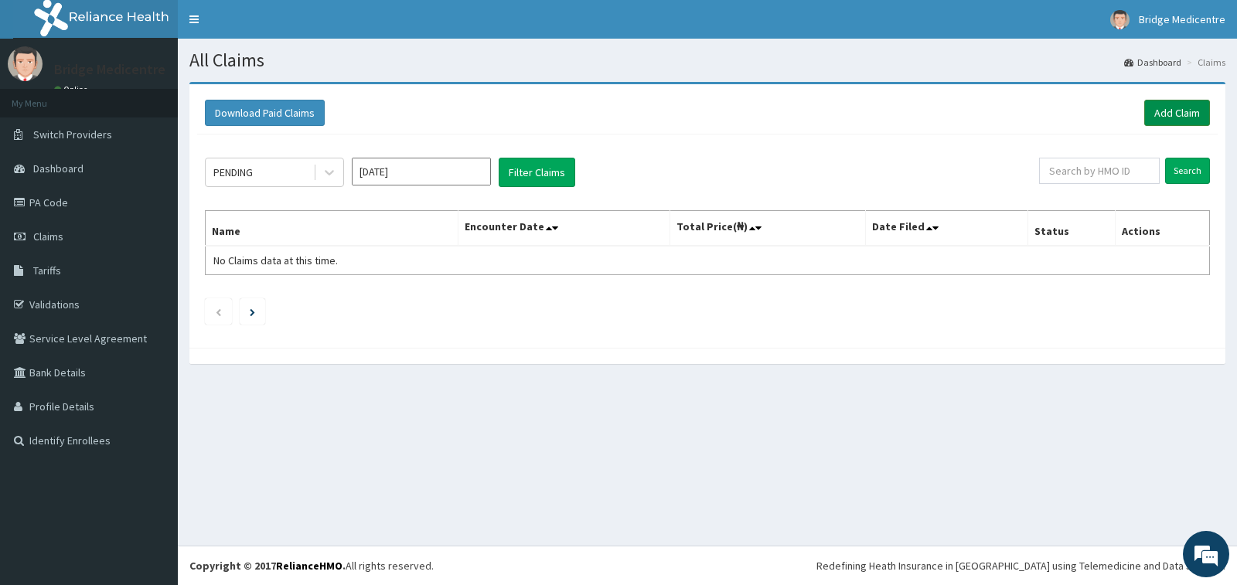
click at [1184, 110] on link "Add Claim" at bounding box center [1177, 113] width 66 height 26
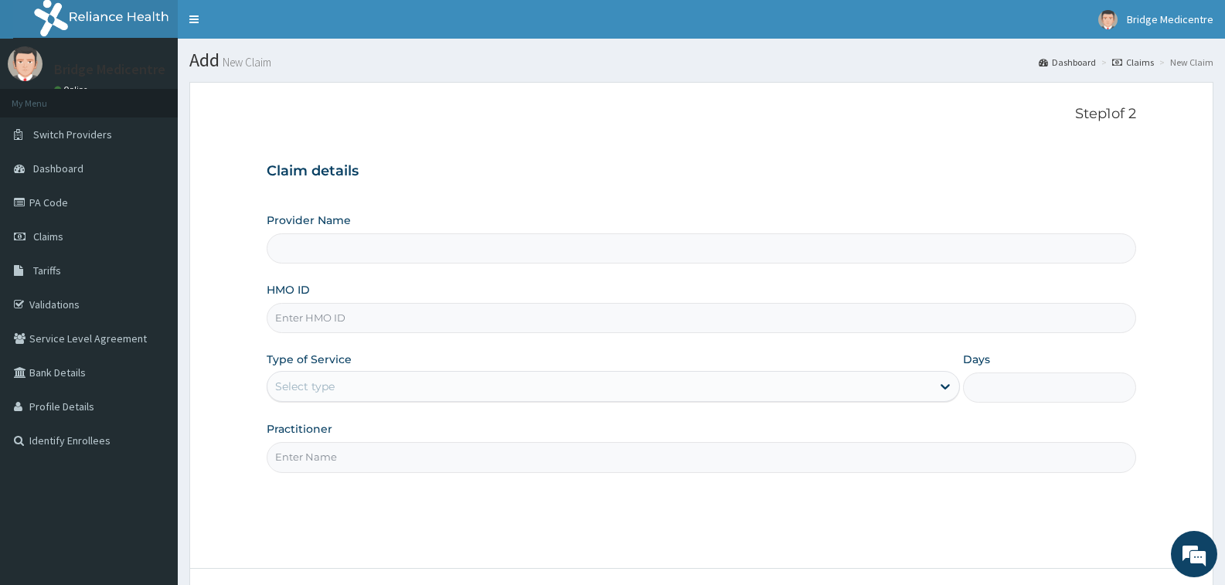
type input "Bridge Medicentre- Ikotun"
click at [387, 317] on input "HMO ID" at bounding box center [702, 318] width 870 height 30
paste input "TBC/10250/C"
type input "TBC/10250/C"
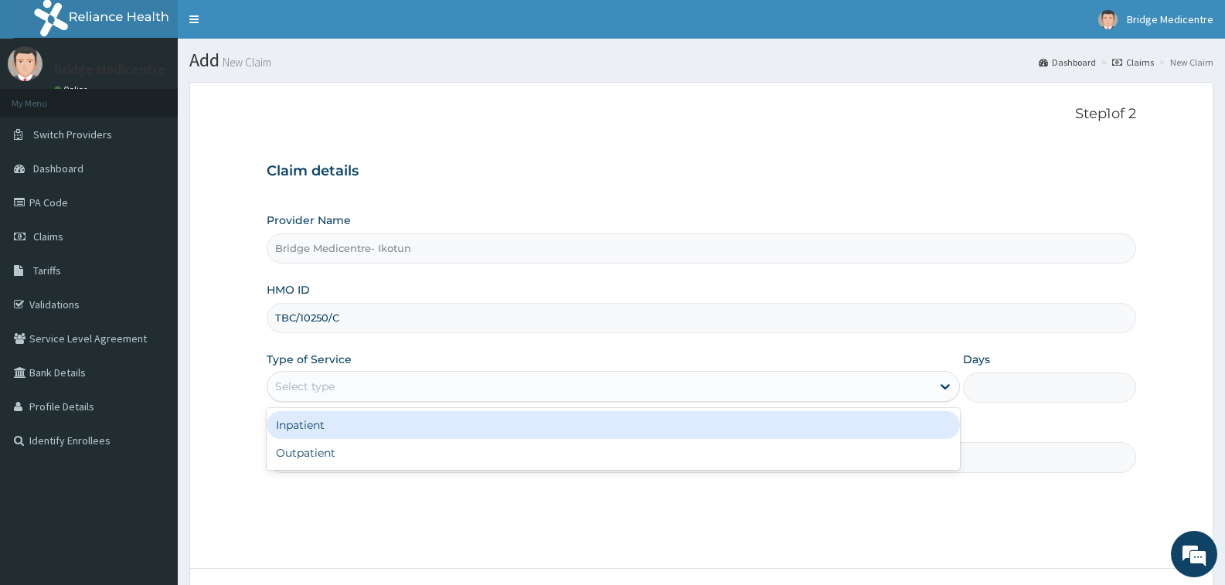
click at [393, 391] on div "Select type" at bounding box center [599, 386] width 663 height 25
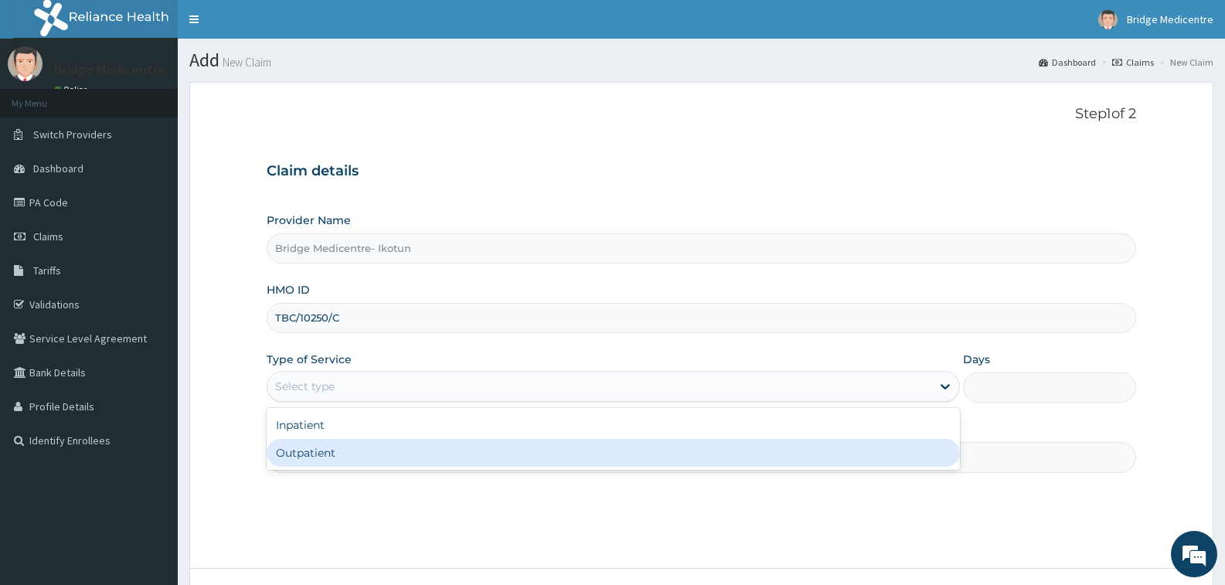
click at [323, 457] on div "Outpatient" at bounding box center [613, 453] width 693 height 28
type input "1"
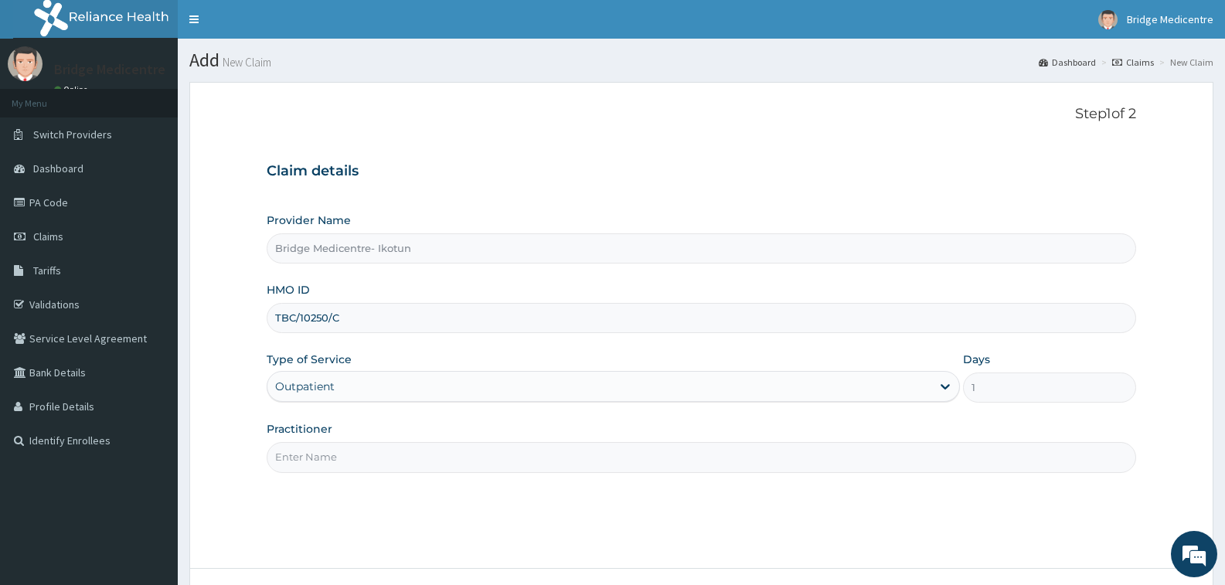
click at [335, 456] on input "Practitioner" at bounding box center [702, 457] width 870 height 30
type input "Dr [PERSON_NAME]"
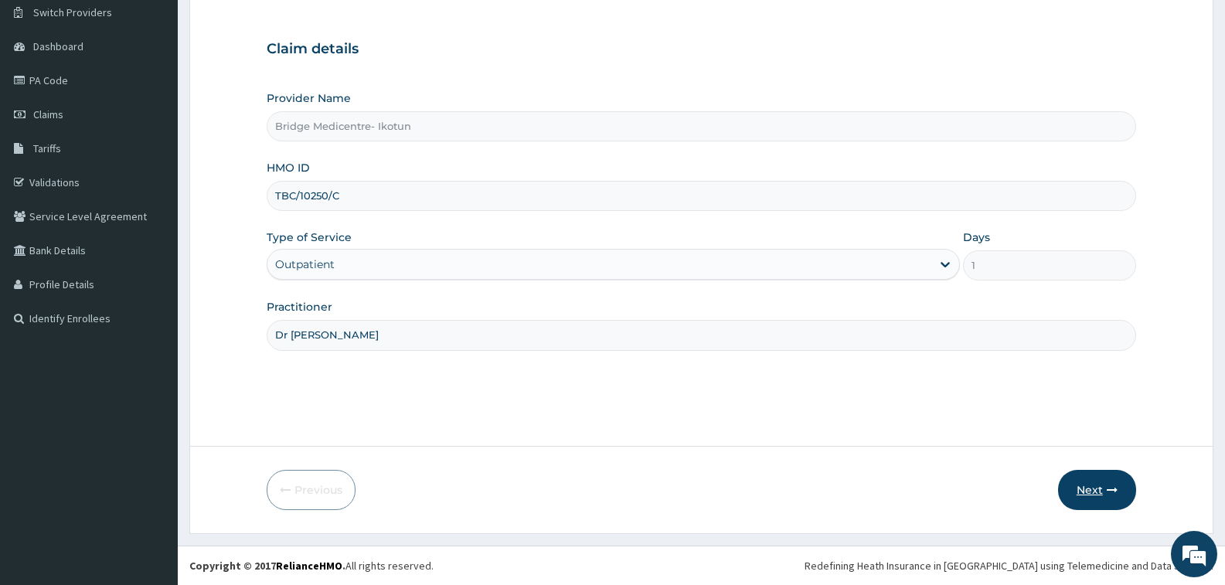
click at [1099, 484] on button "Next" at bounding box center [1097, 490] width 78 height 40
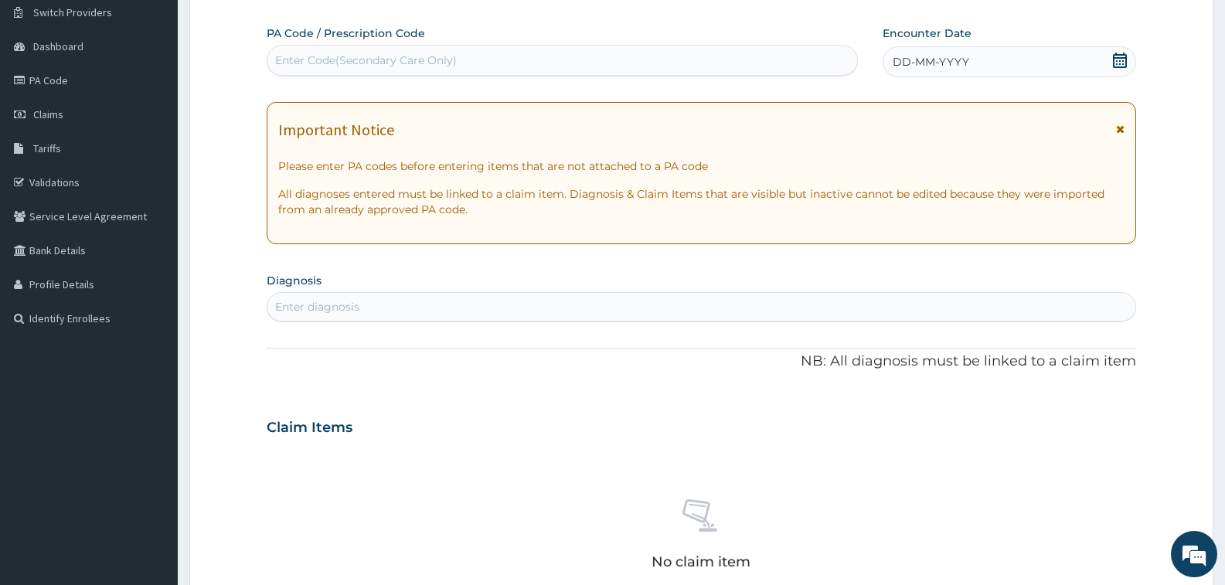
click at [1120, 63] on icon at bounding box center [1120, 60] width 14 height 15
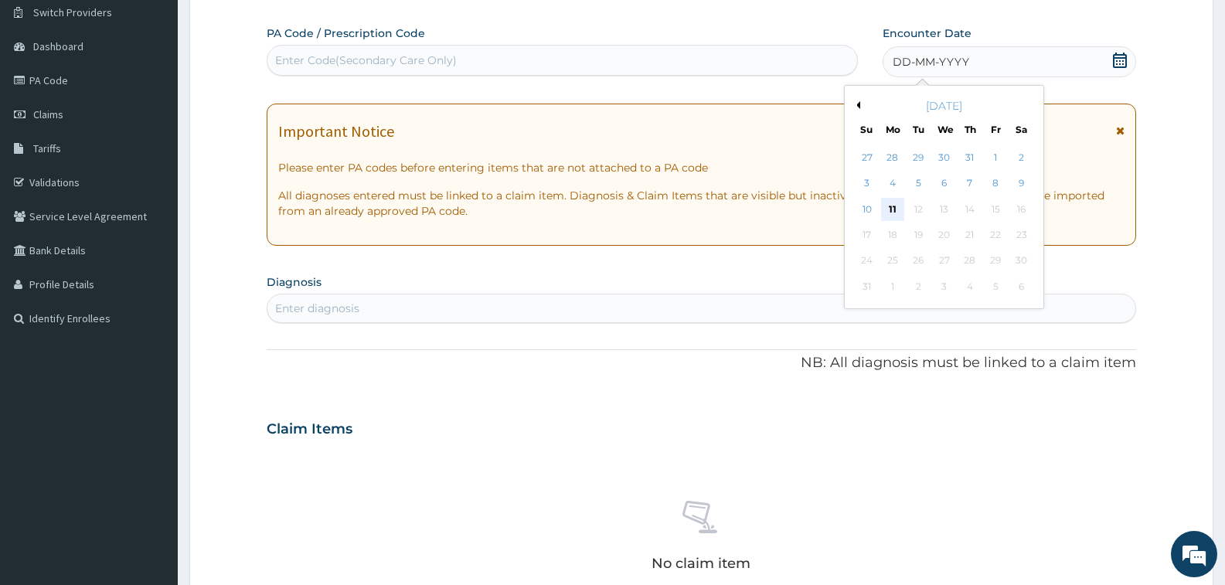
click at [889, 212] on div "11" at bounding box center [892, 209] width 23 height 23
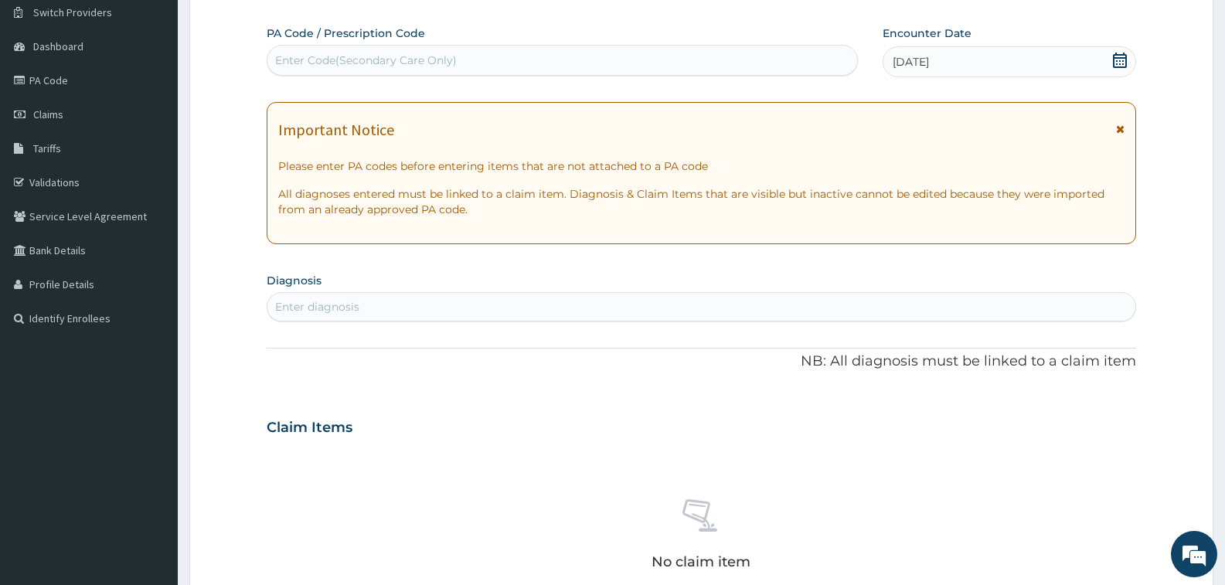
click at [394, 305] on div "Enter diagnosis" at bounding box center [702, 307] width 868 height 25
type input "[MEDICAL_DATA] MA"
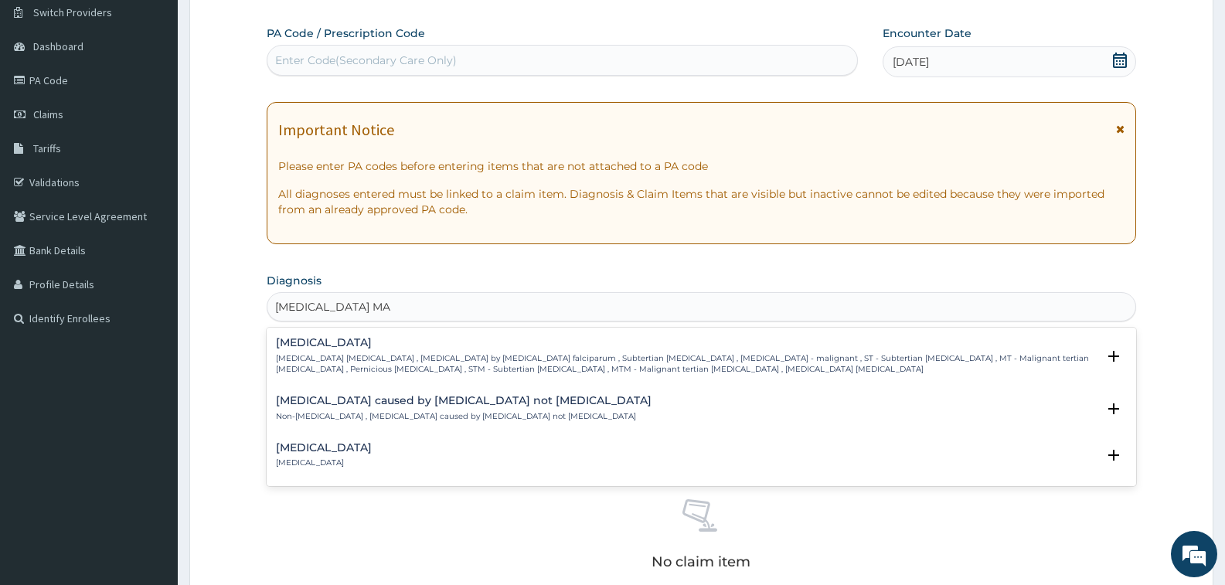
click at [346, 344] on h4 "[MEDICAL_DATA]" at bounding box center [686, 343] width 821 height 12
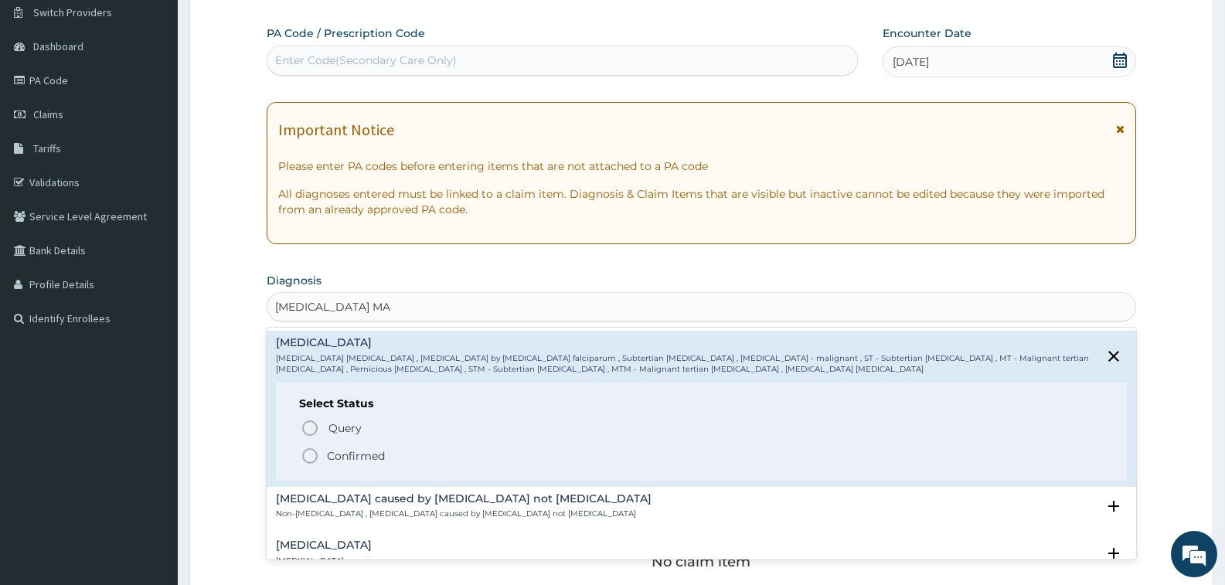
click at [309, 454] on icon "status option filled" at bounding box center [310, 456] width 19 height 19
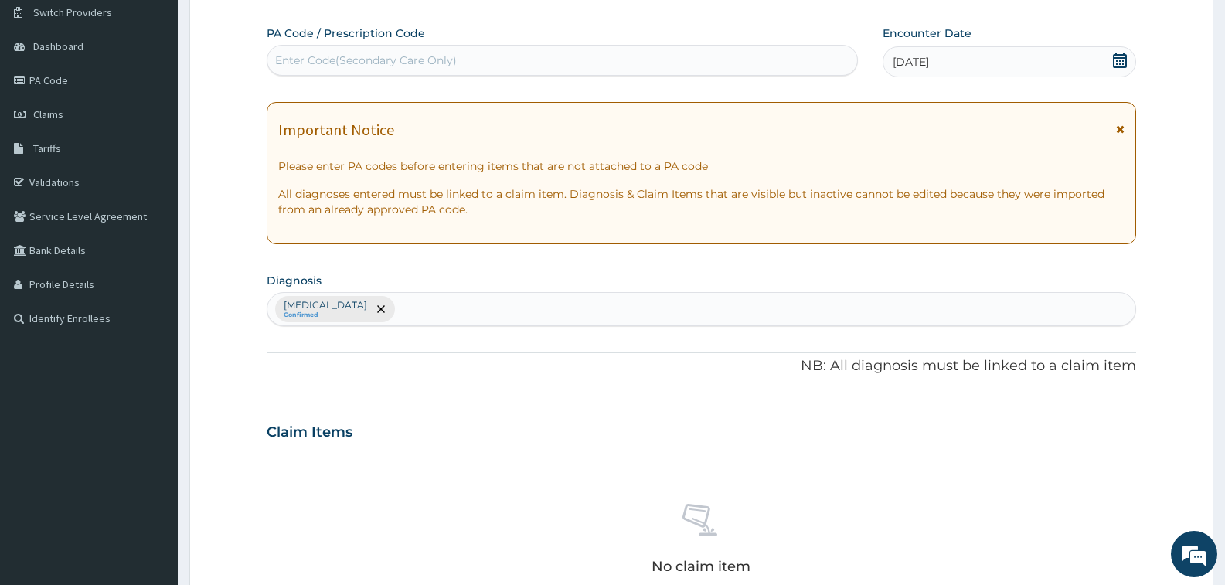
scroll to position [483, 0]
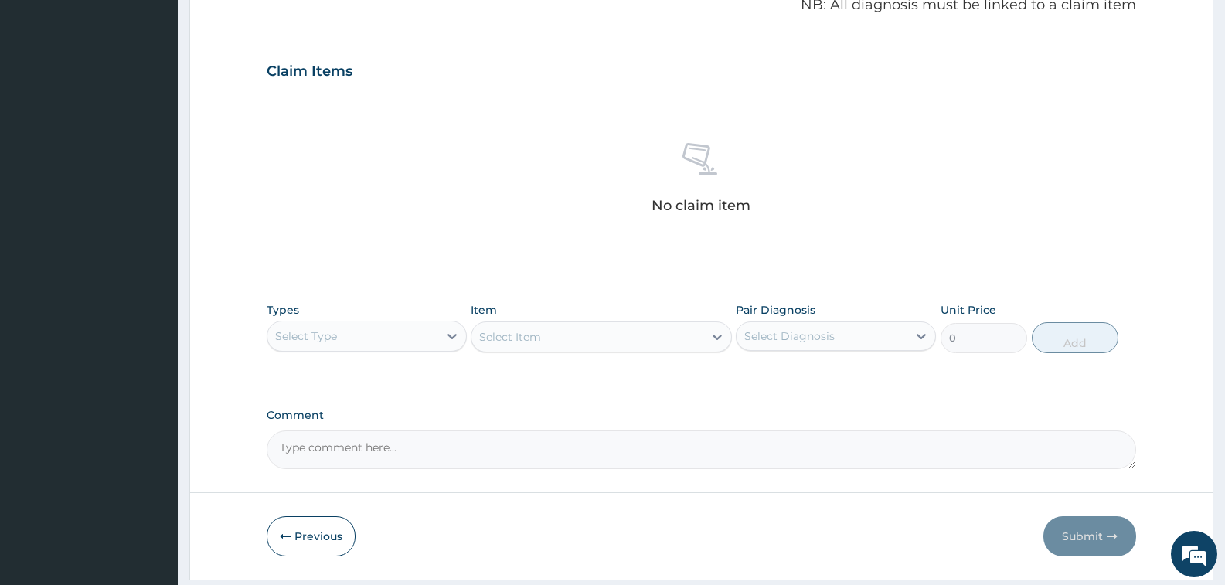
click at [362, 341] on div "Select Type" at bounding box center [353, 336] width 171 height 25
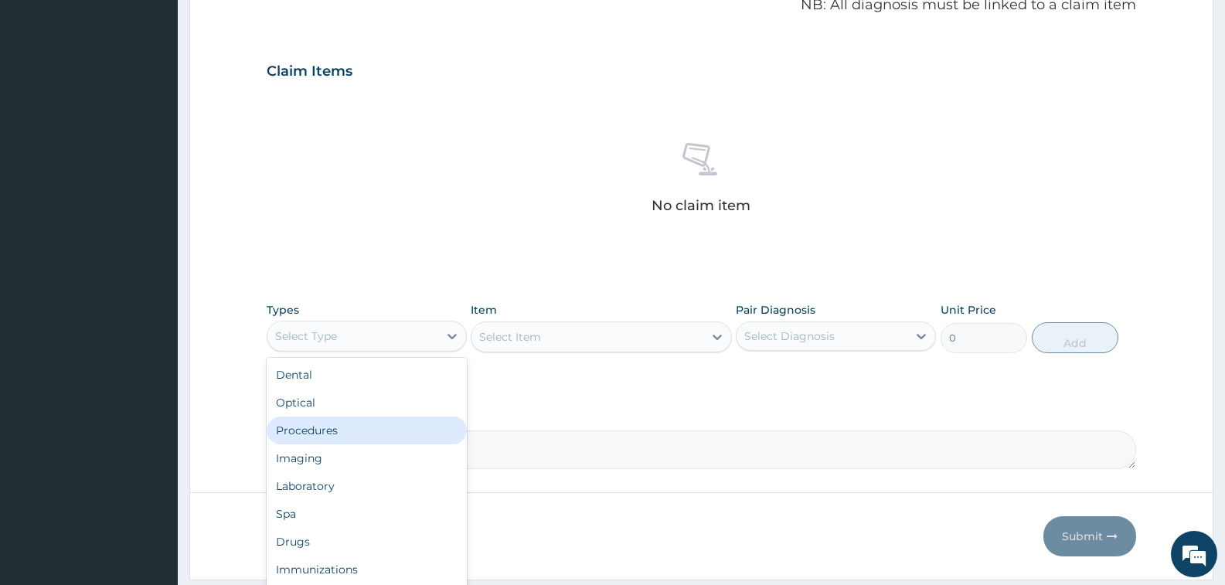
click at [332, 432] on div "Procedures" at bounding box center [367, 431] width 200 height 28
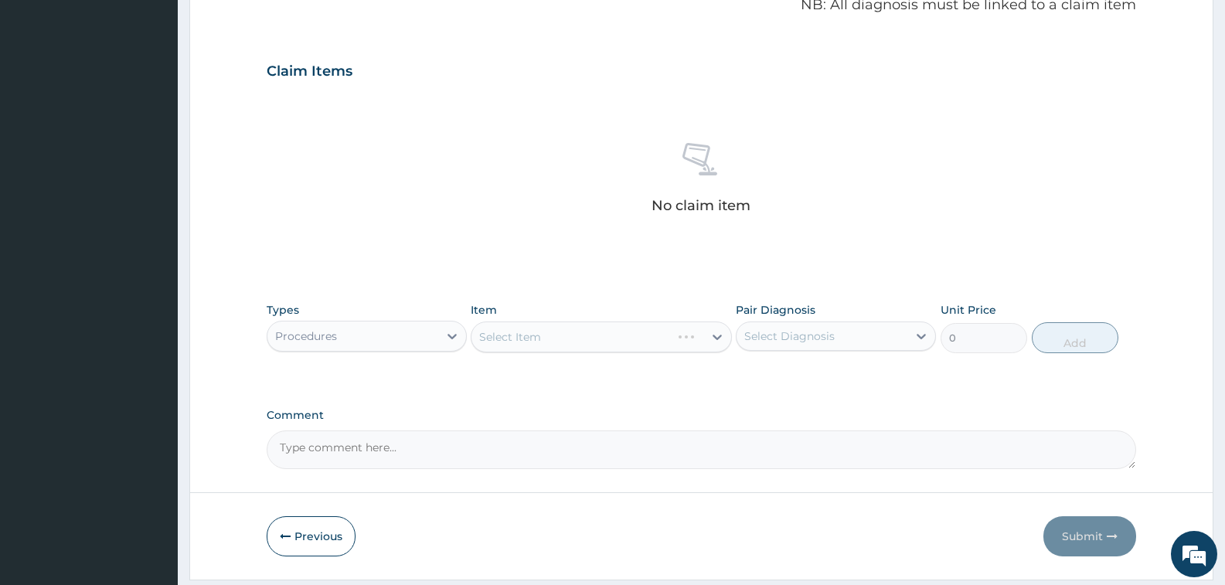
click at [717, 338] on div "Select Item" at bounding box center [601, 337] width 261 height 31
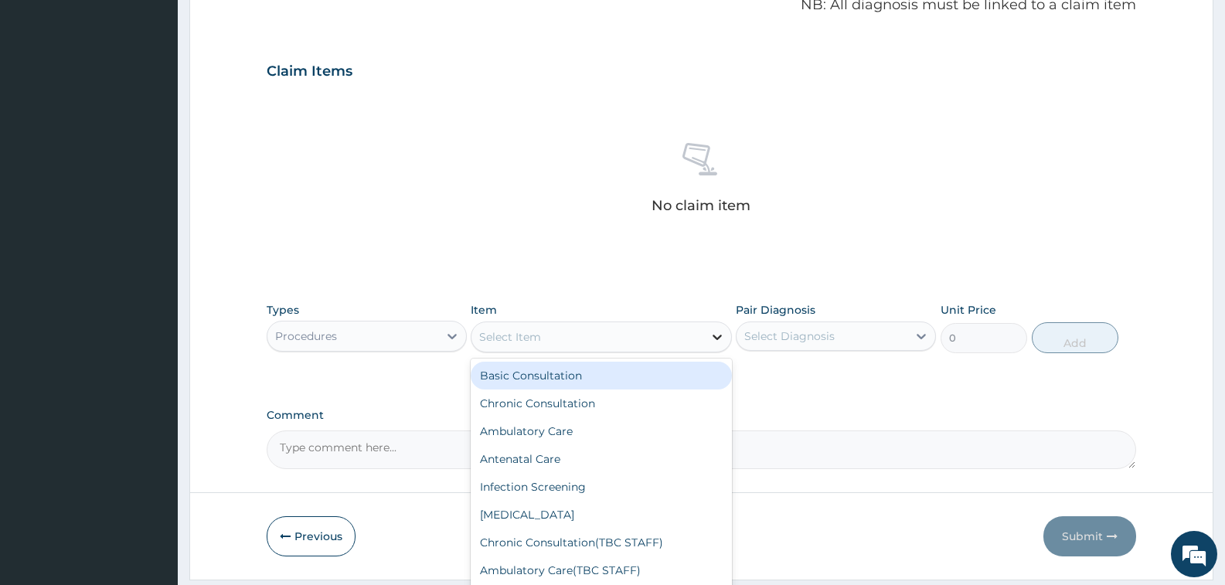
click at [717, 337] on icon at bounding box center [717, 336] width 15 height 15
click at [629, 376] on div "Basic Consultation" at bounding box center [601, 376] width 261 height 28
type input "6000"
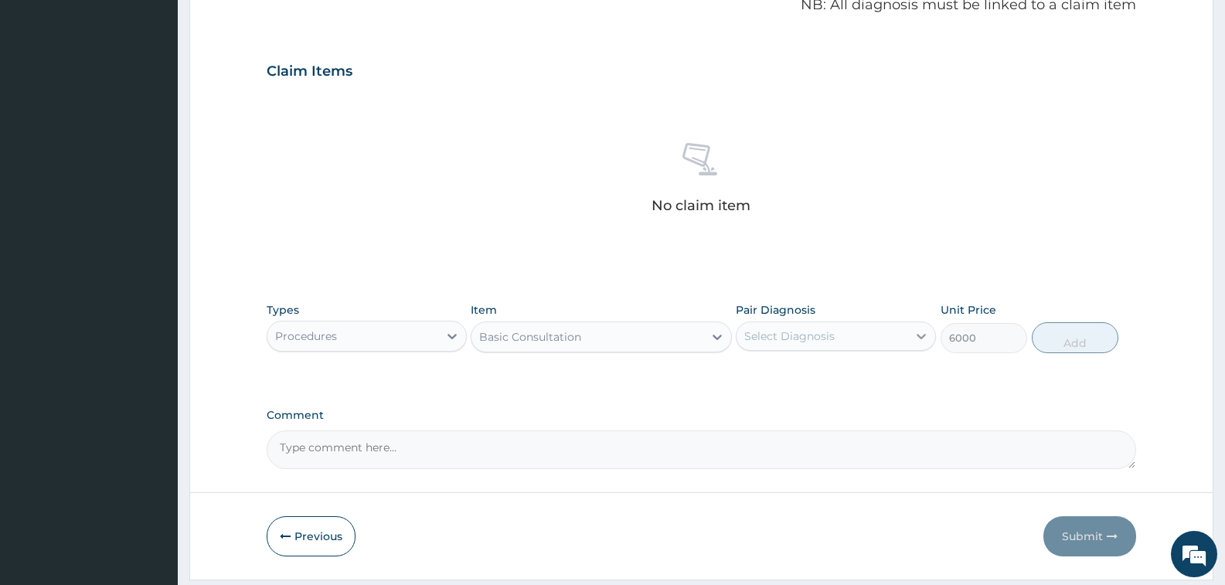
click at [915, 329] on icon at bounding box center [921, 336] width 15 height 15
drag, startPoint x: 844, startPoint y: 376, endPoint x: 887, endPoint y: 357, distance: 46.4
click at [844, 377] on label "[MEDICAL_DATA]" at bounding box center [810, 373] width 96 height 15
checkbox input "true"
drag, startPoint x: 1061, startPoint y: 334, endPoint x: 1055, endPoint y: 346, distance: 12.8
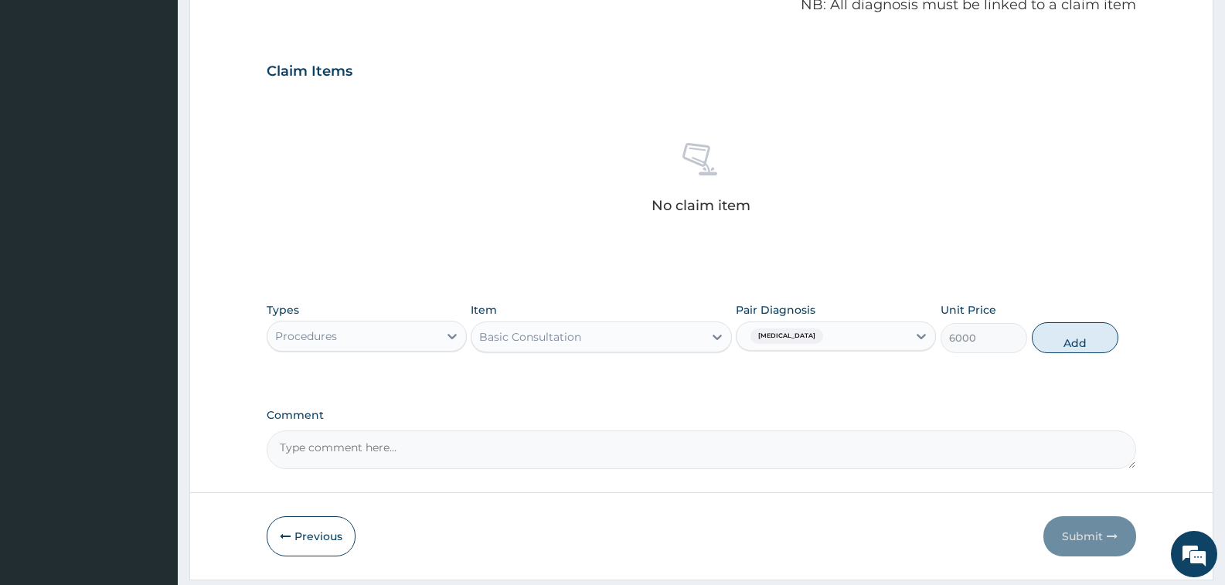
click at [1061, 333] on button "Add" at bounding box center [1075, 337] width 87 height 31
type input "0"
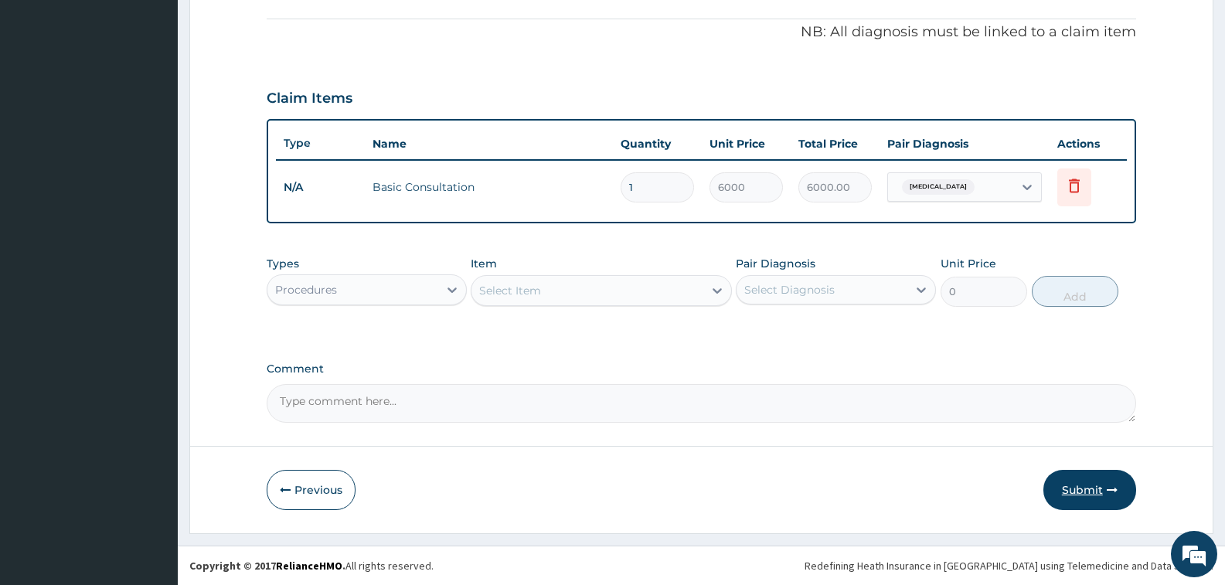
click at [1064, 485] on button "Submit" at bounding box center [1090, 490] width 93 height 40
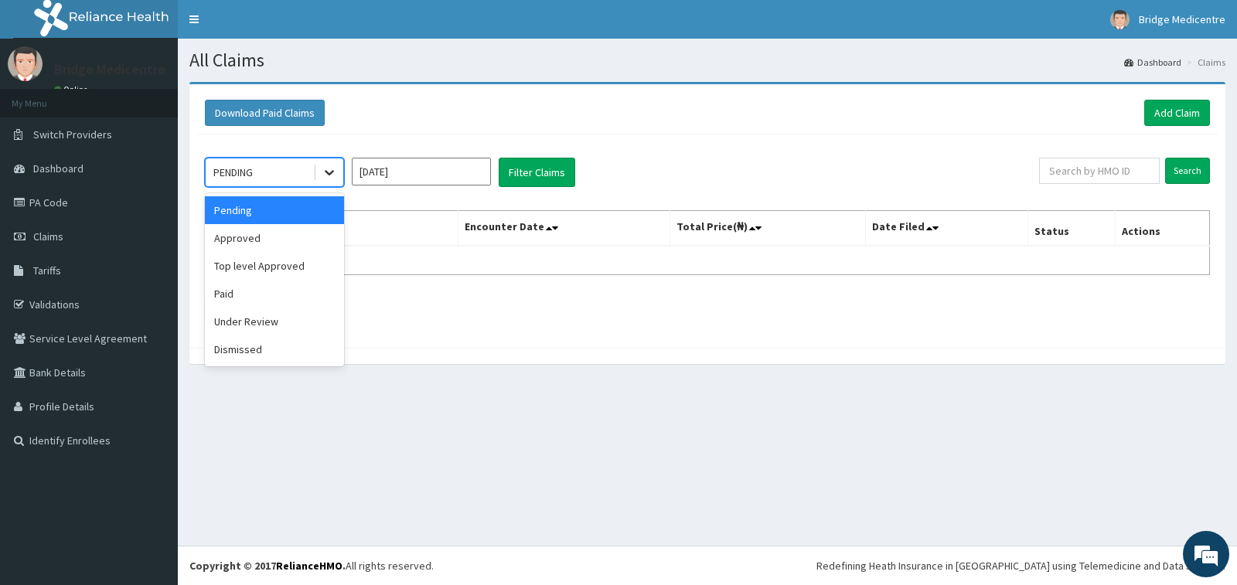
click at [325, 172] on icon at bounding box center [329, 173] width 9 height 5
click at [291, 243] on div "Approved" at bounding box center [274, 238] width 139 height 28
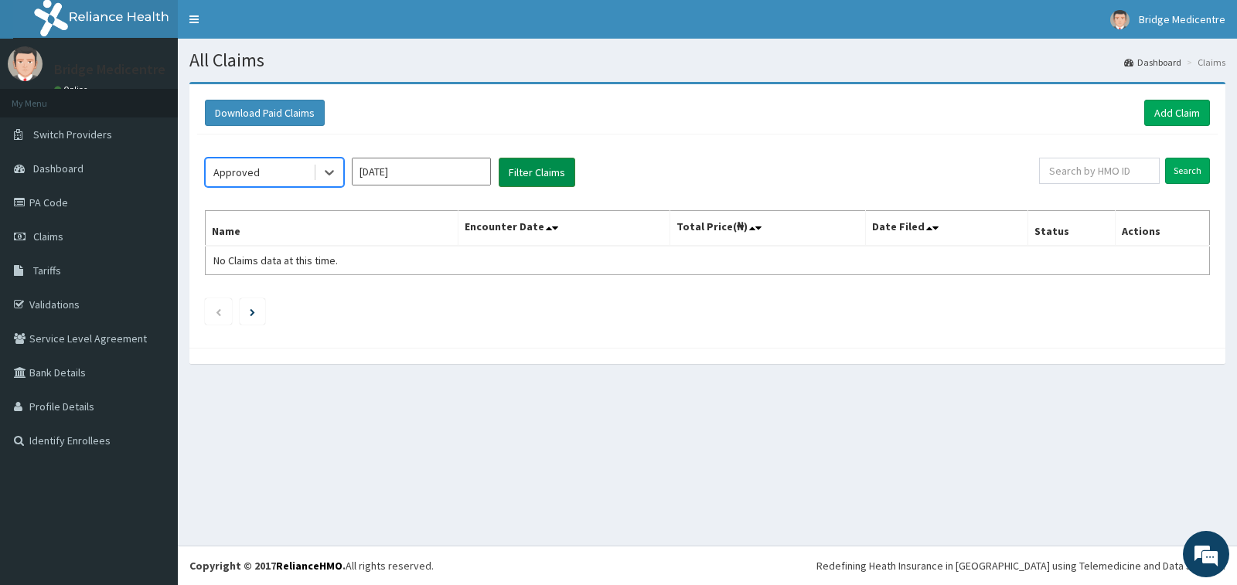
click at [543, 177] on button "Filter Claims" at bounding box center [537, 172] width 77 height 29
